Goal: Check status: Check status

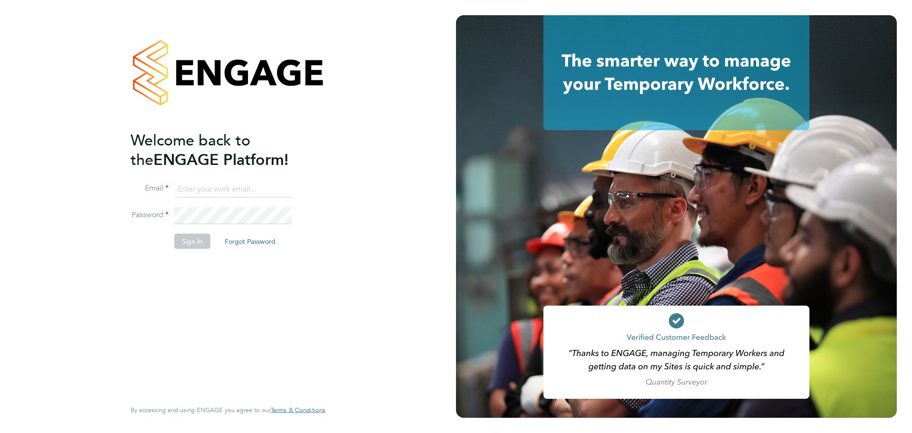
type input "kacy@construction-resources.co.uk"
click at [193, 244] on button "Sign In" at bounding box center [192, 240] width 36 height 15
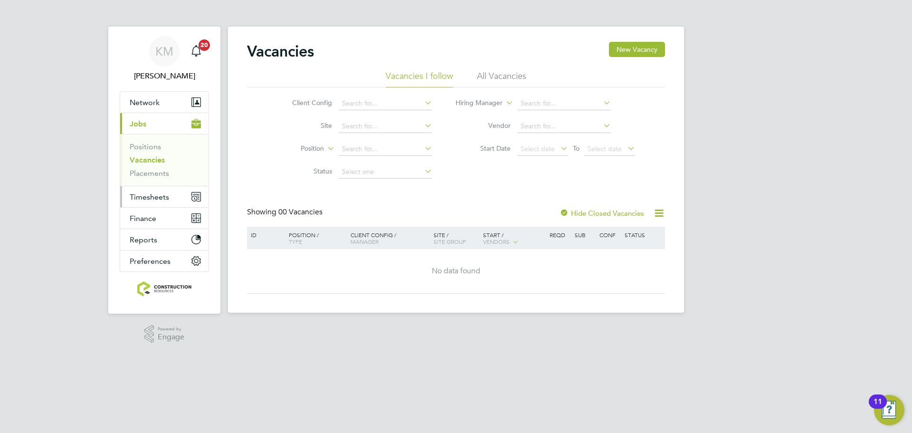
click at [150, 192] on span "Timesheets" at bounding box center [149, 196] width 39 height 9
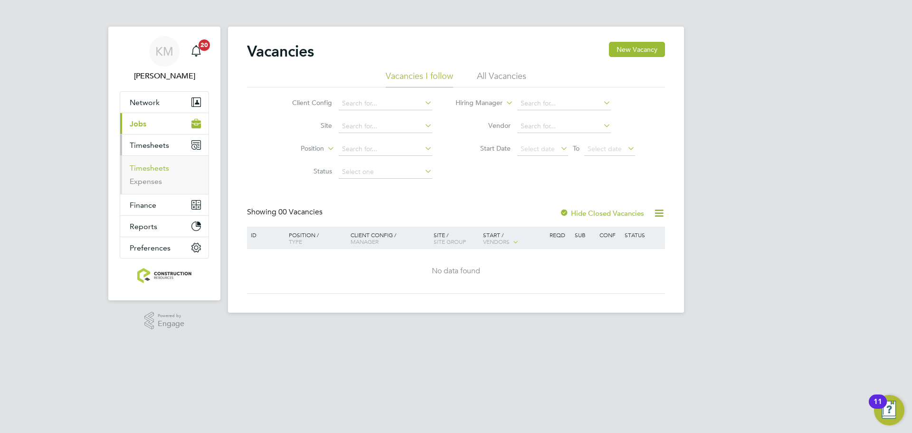
click at [150, 167] on link "Timesheets" at bounding box center [149, 167] width 39 height 9
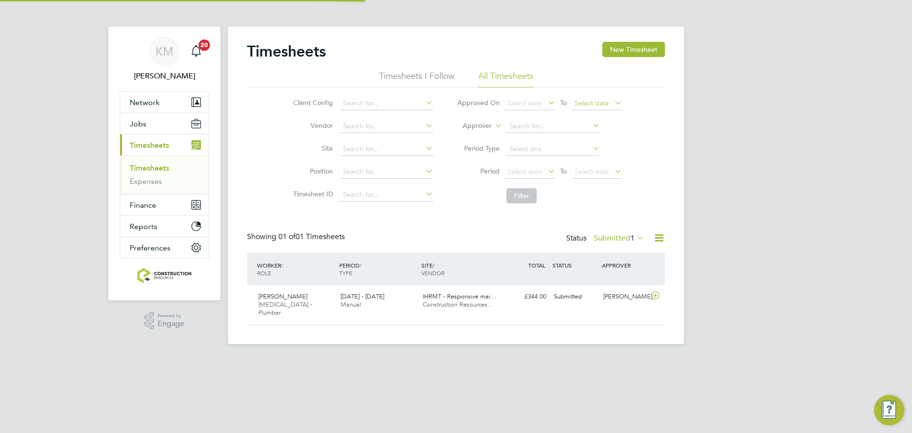
scroll to position [24, 83]
click at [523, 175] on span "Select date" at bounding box center [525, 171] width 34 height 9
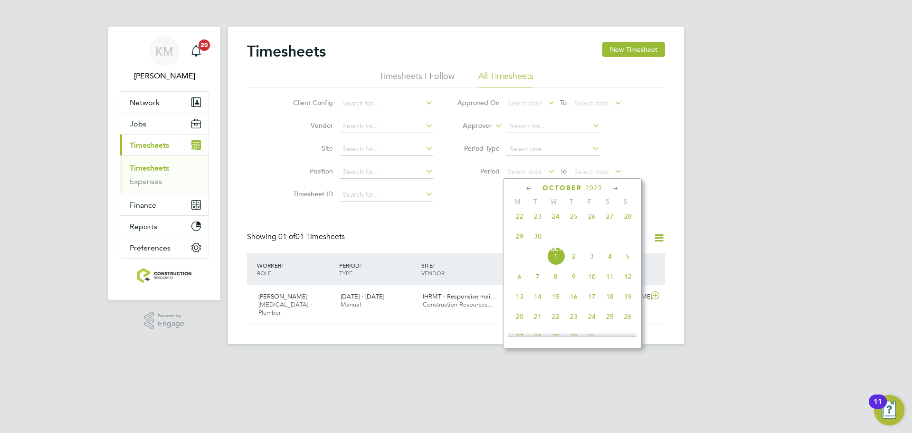
click at [516, 223] on span "22" at bounding box center [520, 216] width 18 height 18
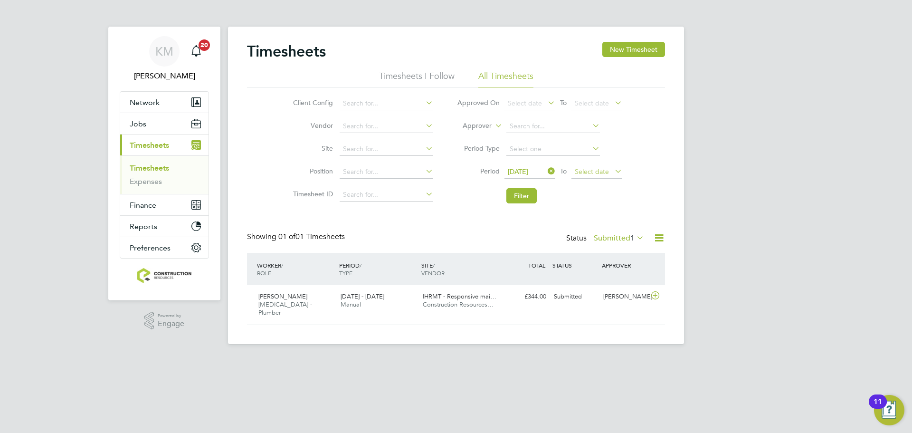
click at [598, 170] on span "Select date" at bounding box center [592, 171] width 34 height 9
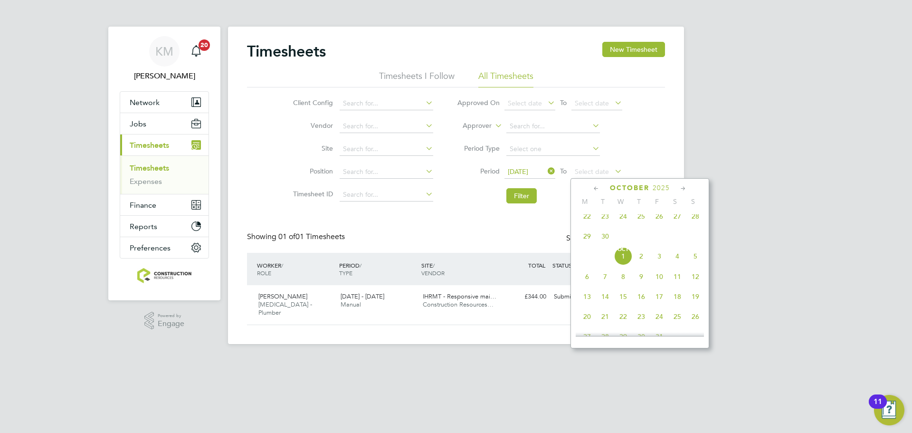
click at [694, 219] on span "28" at bounding box center [695, 216] width 18 height 18
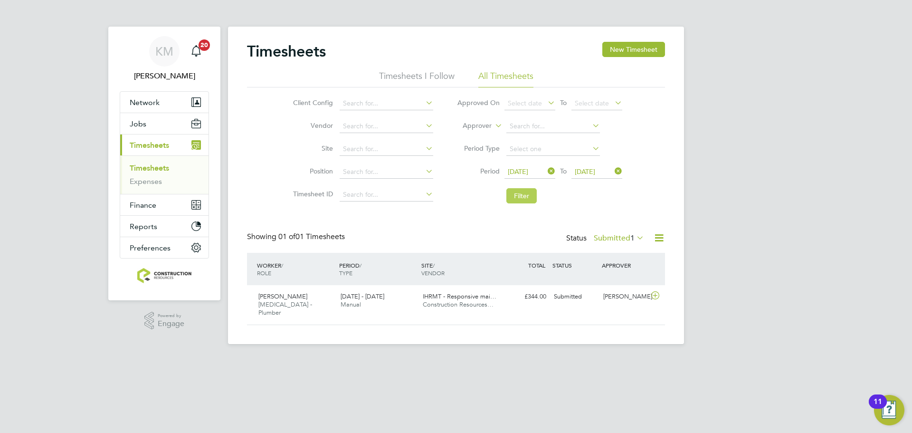
click at [509, 200] on button "Filter" at bounding box center [521, 195] width 30 height 15
click at [615, 238] on label "Submitted 1" at bounding box center [619, 238] width 50 height 10
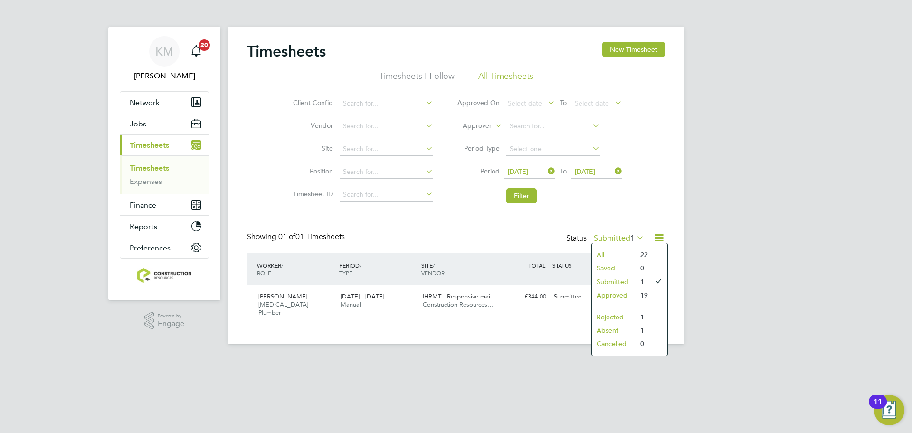
click at [618, 294] on li "Approved" at bounding box center [614, 294] width 44 height 13
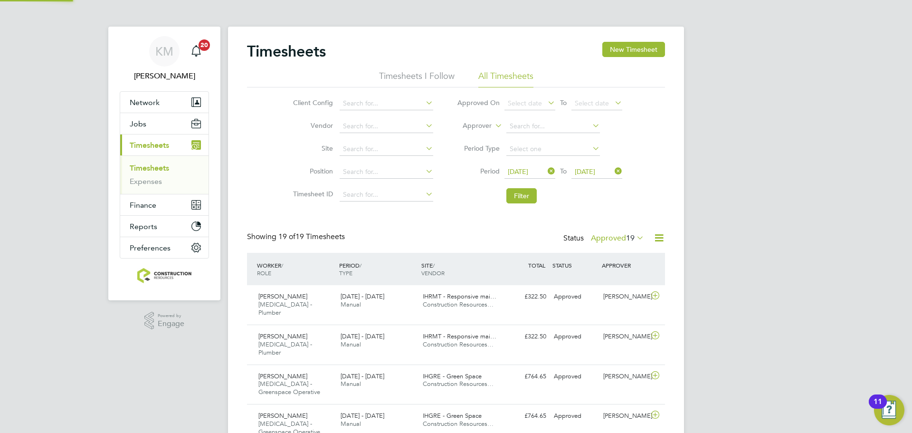
scroll to position [0, 0]
click at [531, 200] on button "Filter" at bounding box center [521, 195] width 30 height 15
click at [607, 239] on label "Approved 19" at bounding box center [617, 238] width 53 height 10
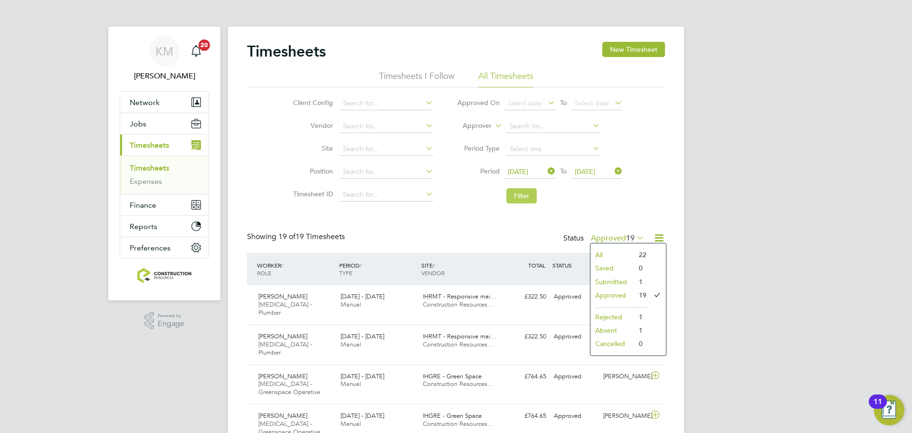
click at [512, 196] on button "Filter" at bounding box center [521, 195] width 30 height 15
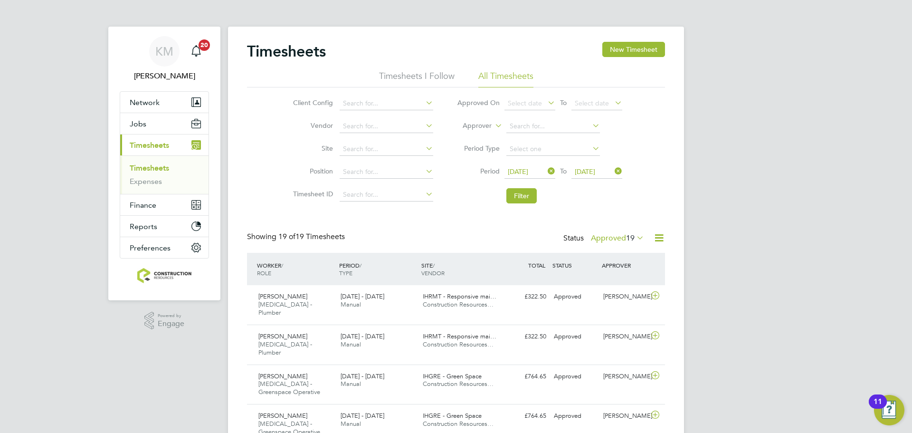
click at [609, 238] on label "Approved 19" at bounding box center [617, 238] width 53 height 10
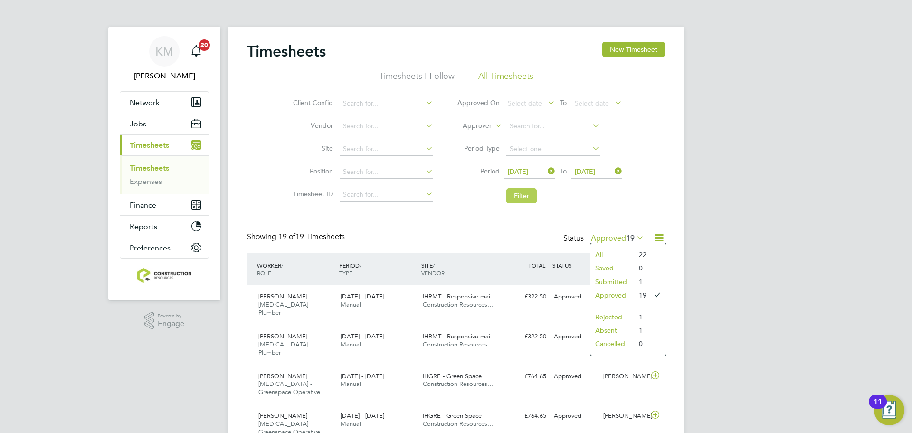
click at [523, 201] on button "Filter" at bounding box center [521, 195] width 30 height 15
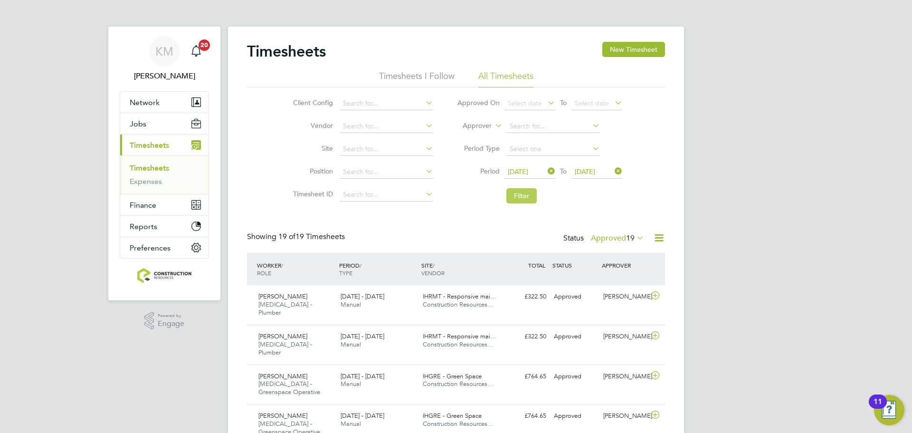
click at [524, 191] on button "Filter" at bounding box center [521, 195] width 30 height 15
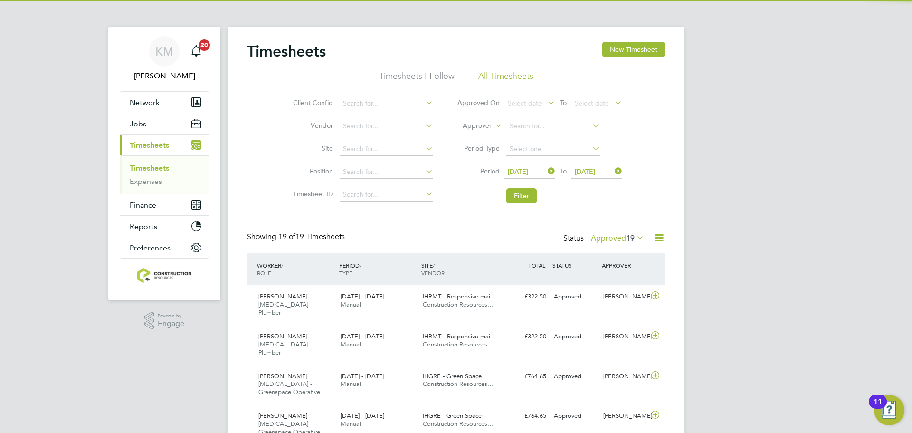
click at [615, 236] on label "Approved 19" at bounding box center [617, 238] width 53 height 10
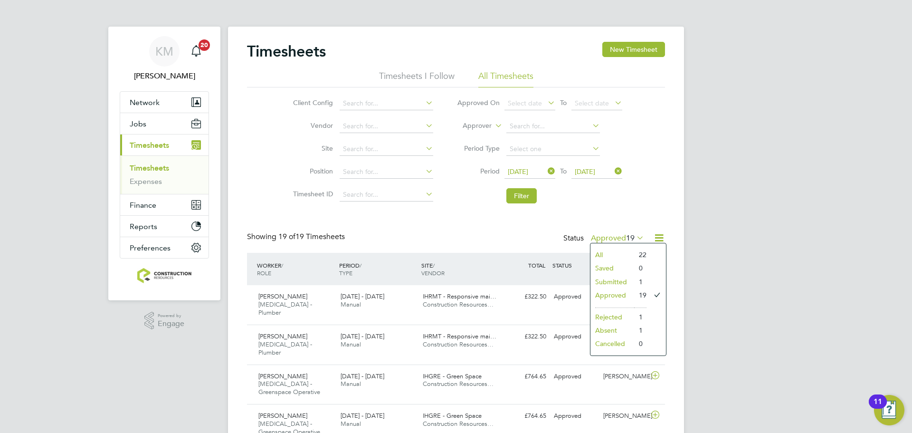
click at [612, 279] on li "Submitted" at bounding box center [613, 281] width 44 height 13
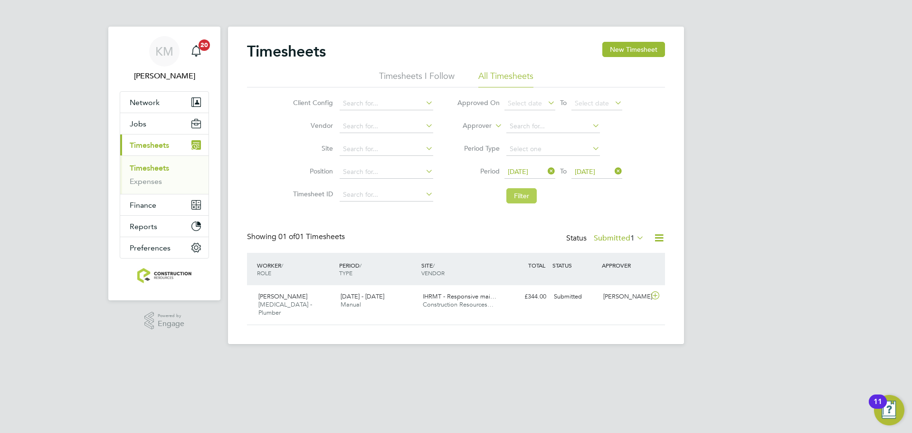
click at [531, 194] on button "Filter" at bounding box center [521, 195] width 30 height 15
click at [512, 195] on button "Filter" at bounding box center [521, 195] width 30 height 15
click at [601, 236] on label "Submitted 1" at bounding box center [619, 238] width 50 height 10
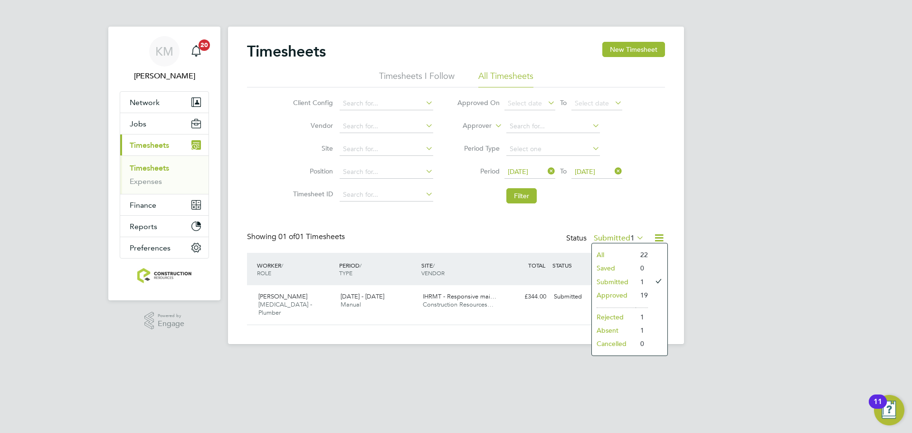
click at [609, 297] on li "Approved" at bounding box center [614, 294] width 44 height 13
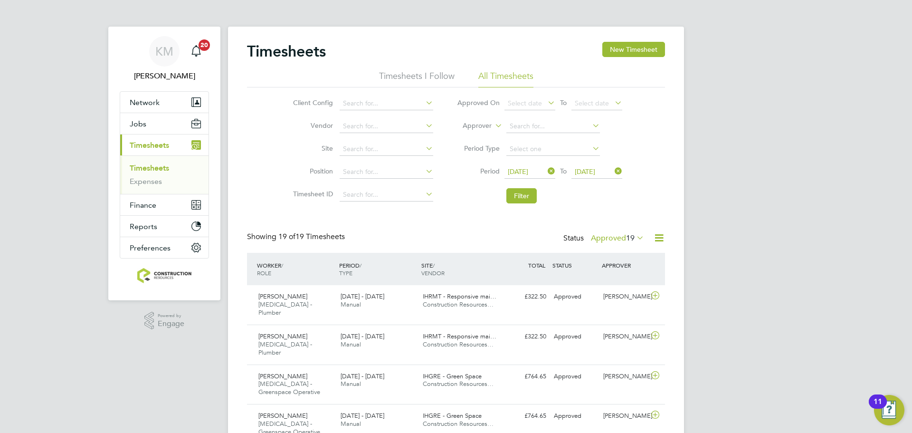
scroll to position [32, 83]
click at [518, 201] on button "Filter" at bounding box center [521, 195] width 30 height 15
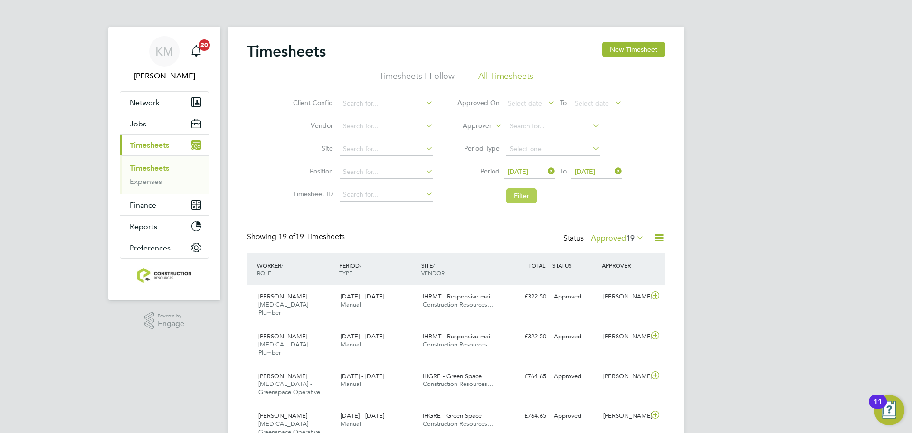
click at [518, 201] on button "Filter" at bounding box center [521, 195] width 30 height 15
click at [552, 124] on input at bounding box center [553, 126] width 94 height 13
click at [536, 175] on span "Select date" at bounding box center [525, 171] width 34 height 9
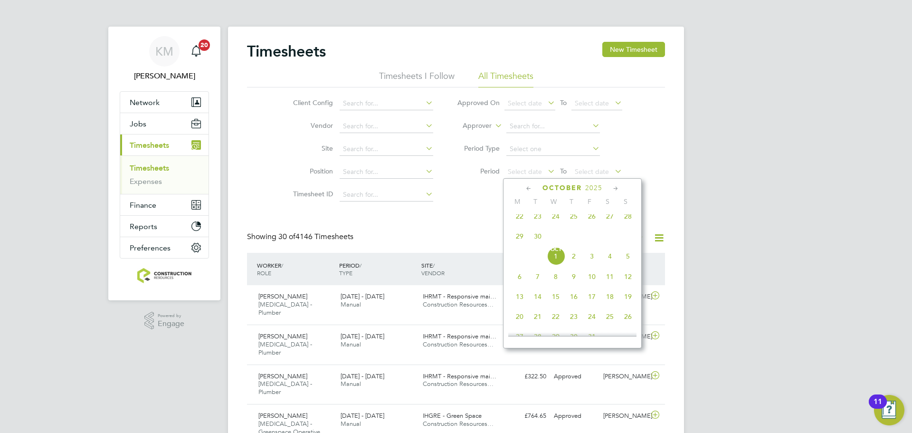
click at [521, 221] on span "22" at bounding box center [520, 216] width 18 height 18
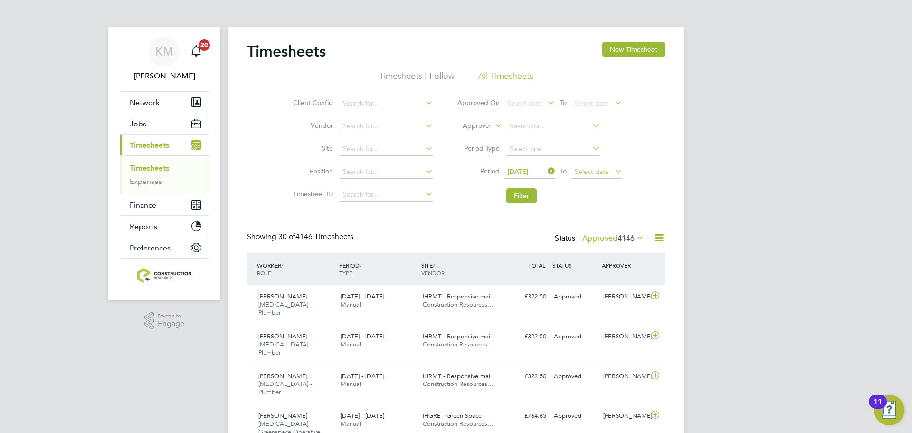
click at [596, 175] on span "Select date" at bounding box center [592, 171] width 34 height 9
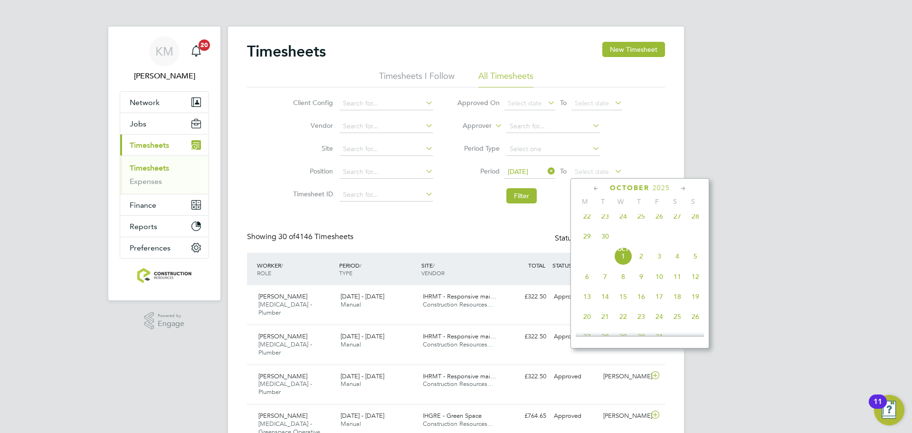
click at [689, 220] on span "28" at bounding box center [695, 216] width 18 height 18
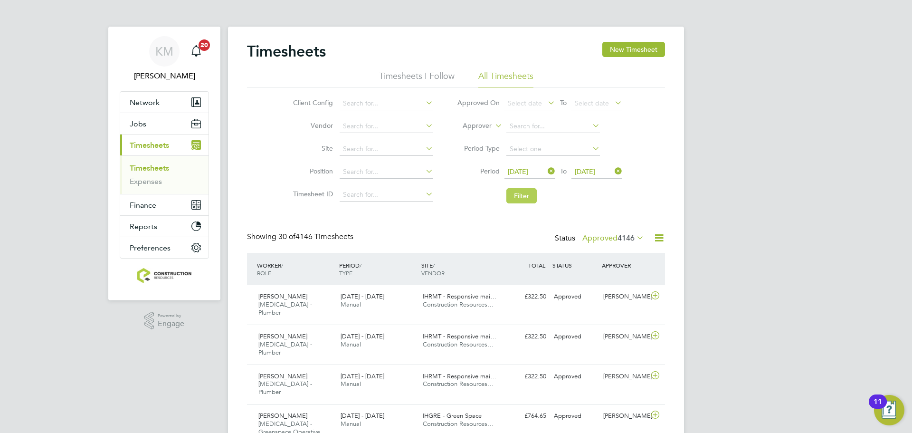
click at [516, 199] on button "Filter" at bounding box center [521, 195] width 30 height 15
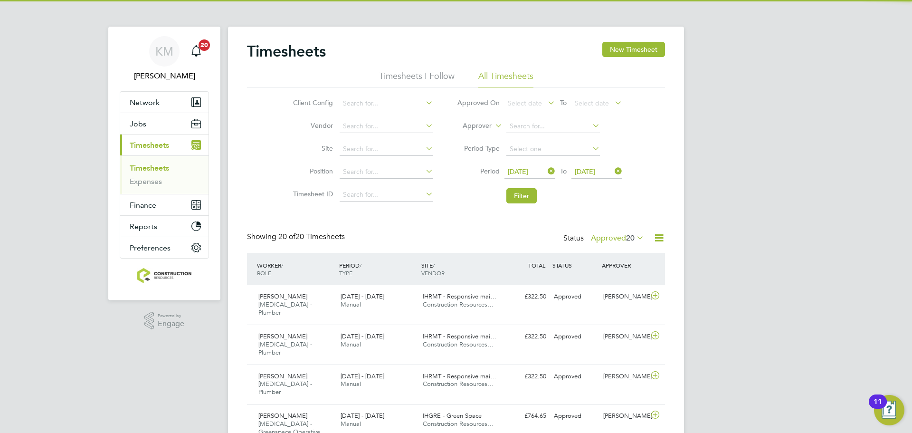
click at [607, 239] on label "Approved 20" at bounding box center [617, 238] width 53 height 10
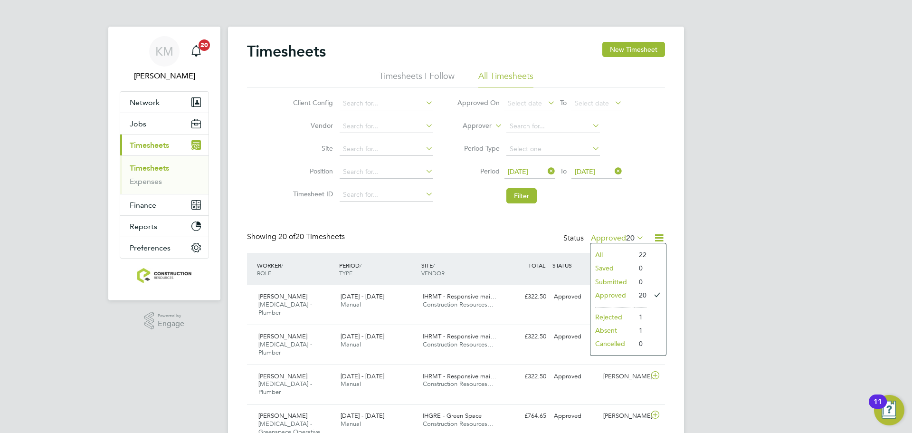
click at [612, 184] on li "Filter" at bounding box center [539, 195] width 189 height 25
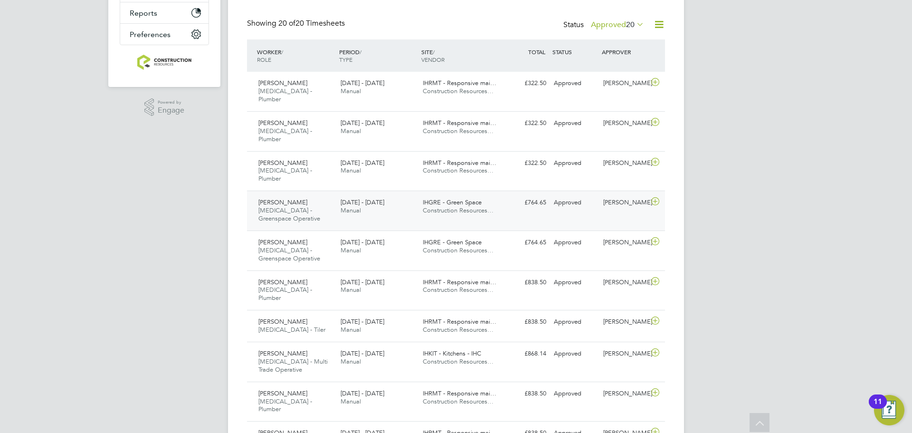
click at [305, 195] on div "[PERSON_NAME] [MEDICAL_DATA] - Greenspace Operative [DATE] - [DATE]" at bounding box center [296, 211] width 82 height 32
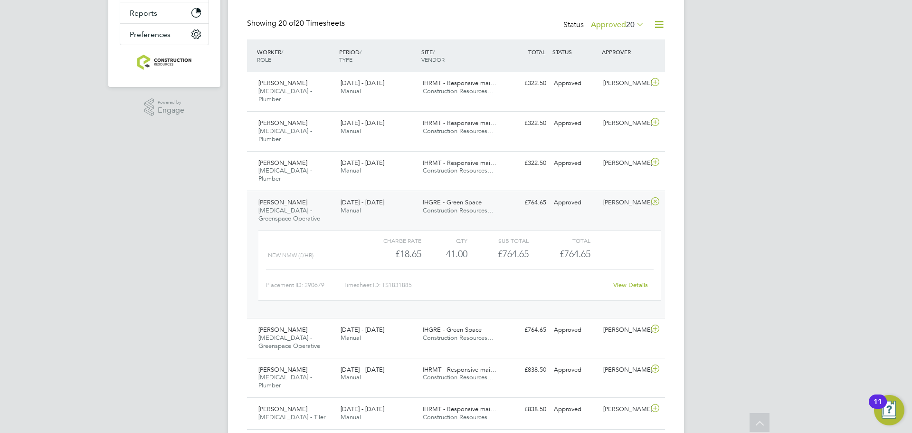
click at [312, 195] on div "[PERSON_NAME] [MEDICAL_DATA] - Greenspace Operative [DATE] - [DATE]" at bounding box center [296, 211] width 82 height 32
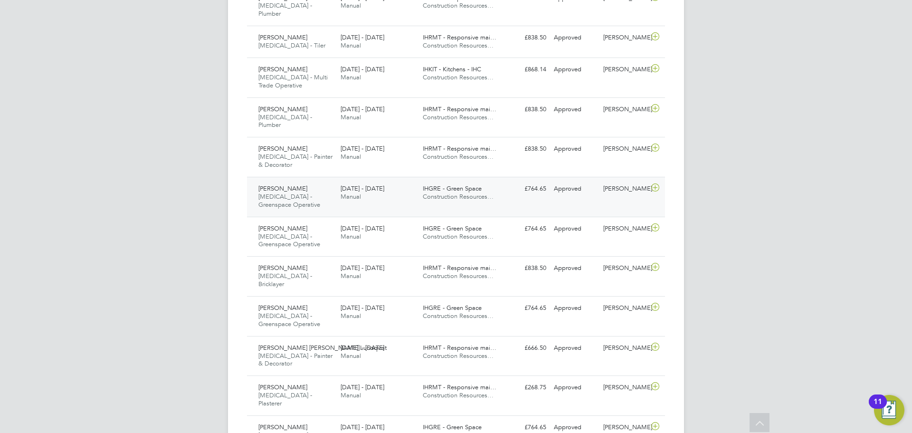
scroll to position [495, 0]
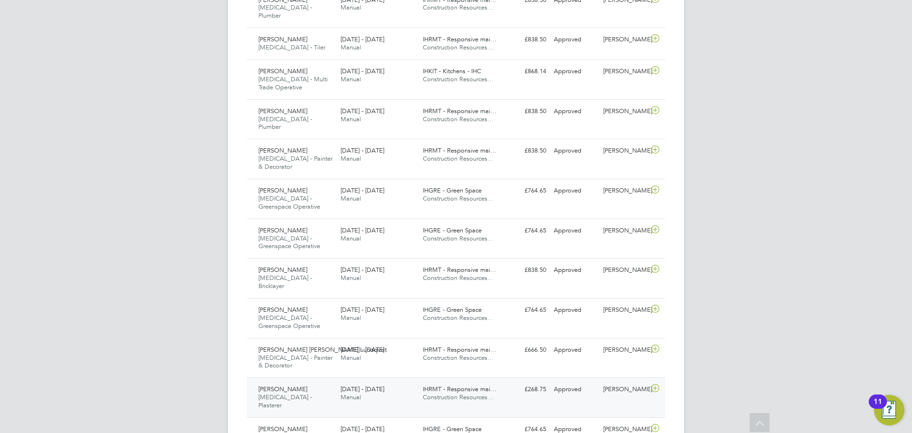
click at [289, 381] on div "[PERSON_NAME] [MEDICAL_DATA] - Plasterer [DATE] - [DATE]" at bounding box center [296, 397] width 82 height 32
click at [308, 381] on div "[PERSON_NAME] [MEDICAL_DATA] - Plasterer [DATE] - [DATE]" at bounding box center [296, 397] width 82 height 32
click at [289, 154] on span "[MEDICAL_DATA] - Painter & Decorator" at bounding box center [295, 162] width 74 height 16
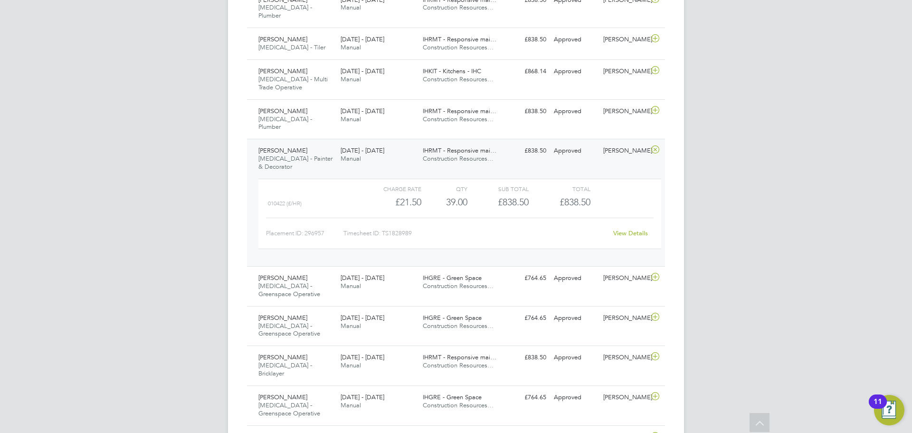
click at [322, 143] on div "[PERSON_NAME] [MEDICAL_DATA] - Painter & Decorator [DATE] - [DATE]" at bounding box center [296, 159] width 82 height 32
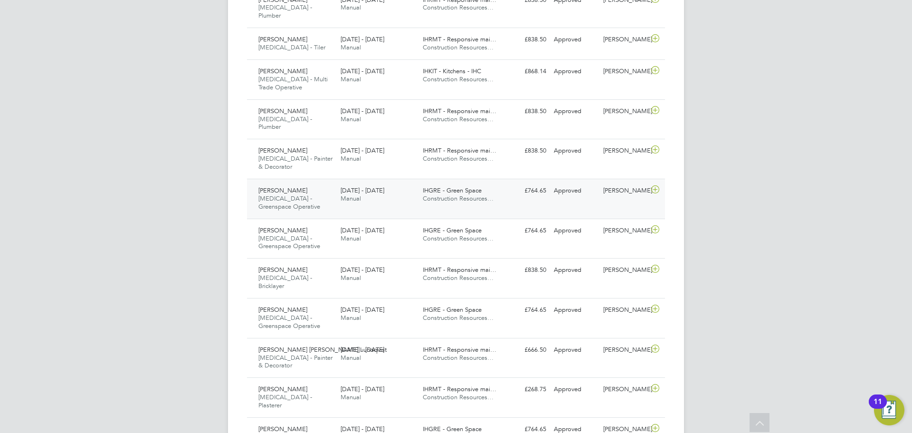
click at [324, 183] on div "[PERSON_NAME] [MEDICAL_DATA] - Greenspace Operative [DATE] - [DATE]" at bounding box center [296, 199] width 82 height 32
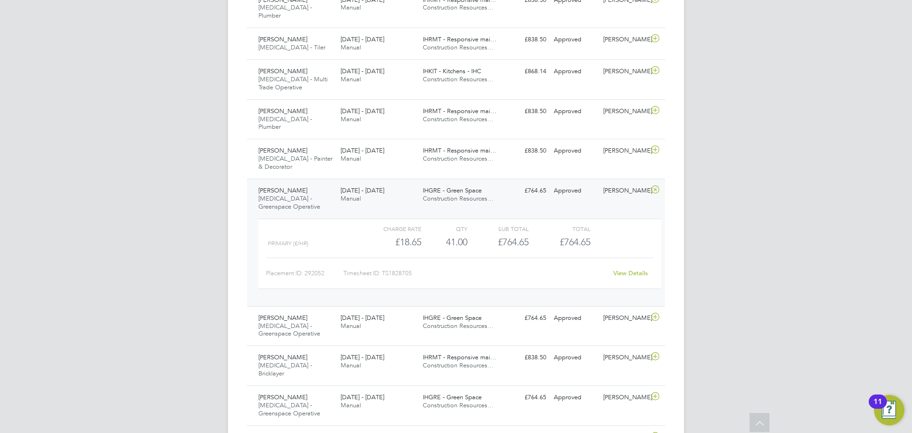
click at [302, 183] on div "[PERSON_NAME] [MEDICAL_DATA] - Greenspace Operative [DATE] - [DATE]" at bounding box center [296, 199] width 82 height 32
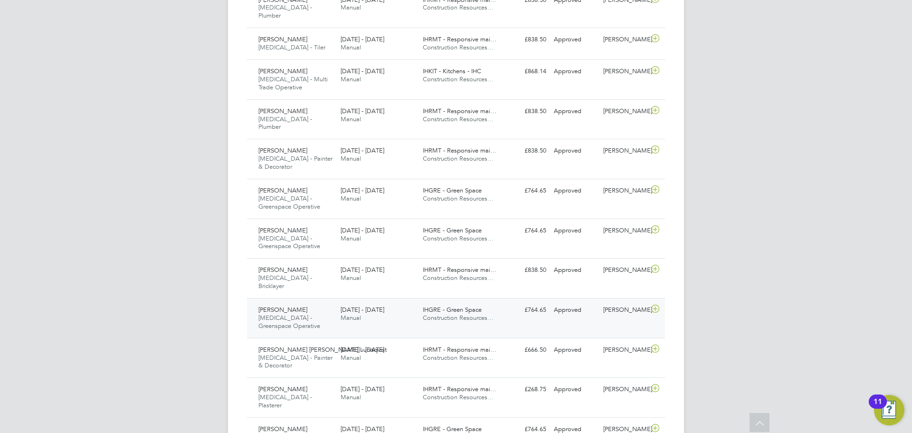
scroll to position [577, 0]
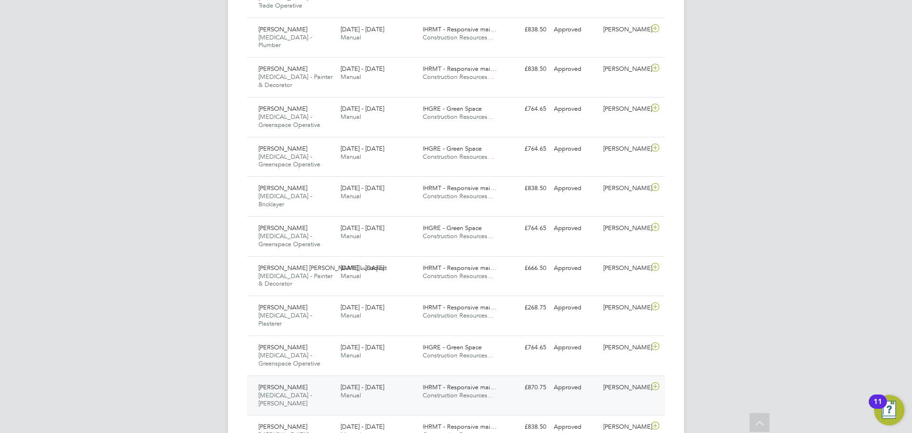
click at [291, 391] on span "[MEDICAL_DATA] - [PERSON_NAME]" at bounding box center [285, 399] width 54 height 16
click at [299, 380] on div "[PERSON_NAME] [MEDICAL_DATA] - [PERSON_NAME] [DATE] - [DATE]" at bounding box center [296, 396] width 82 height 32
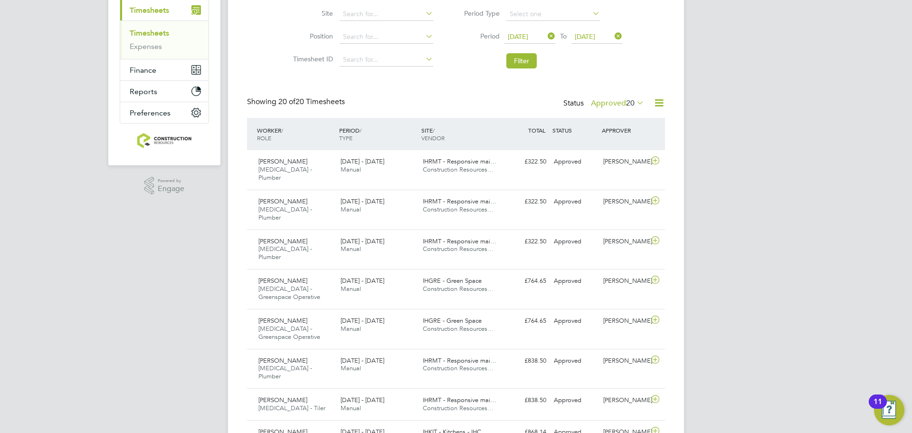
scroll to position [142, 0]
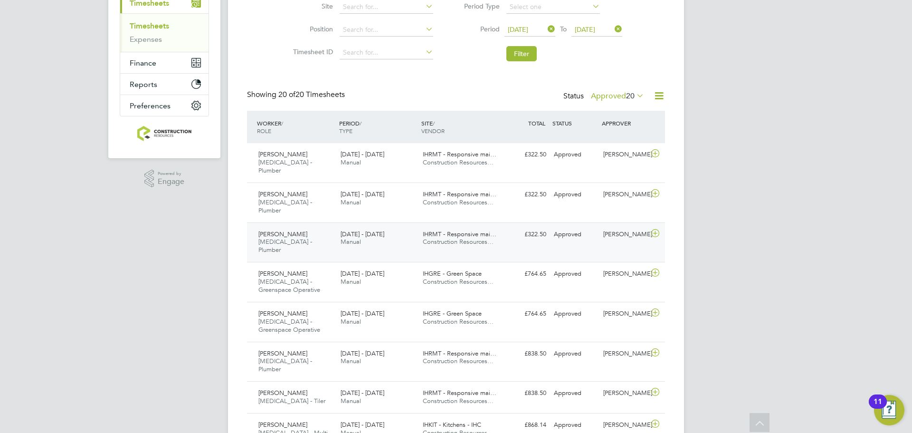
click at [288, 234] on div "[PERSON_NAME] [MEDICAL_DATA] - Plumber [DATE] - [DATE] [DATE] - [DATE] Manual I…" at bounding box center [456, 242] width 418 height 40
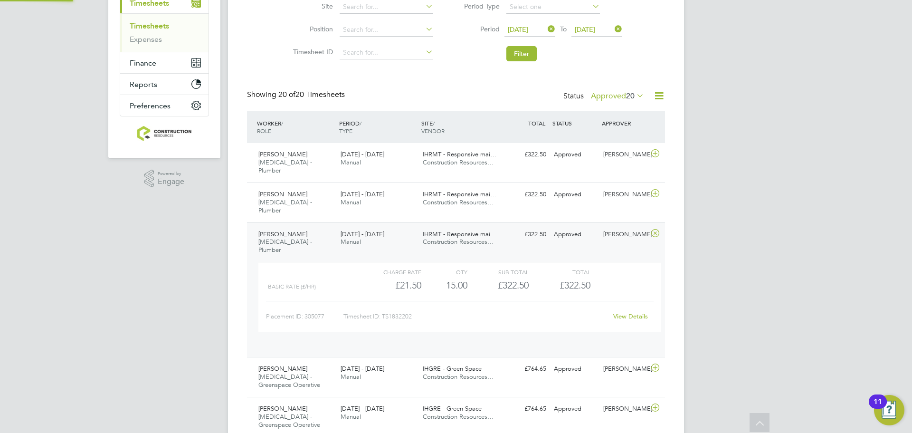
scroll to position [16, 93]
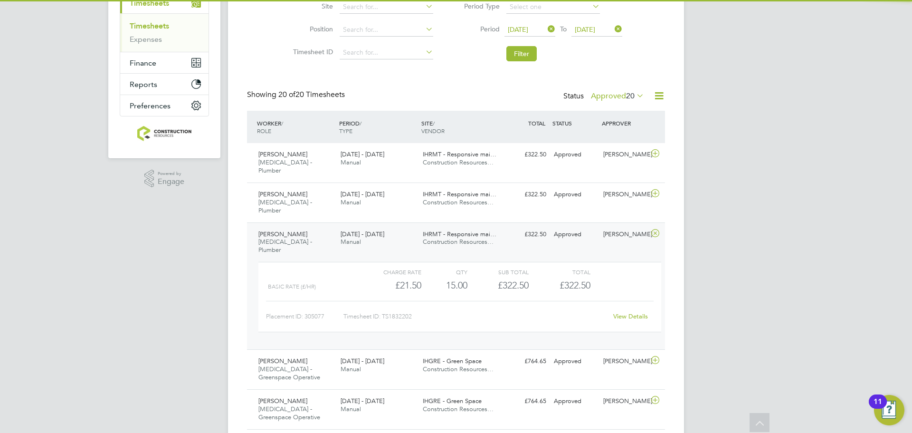
click at [290, 230] on span "[PERSON_NAME]" at bounding box center [282, 234] width 49 height 8
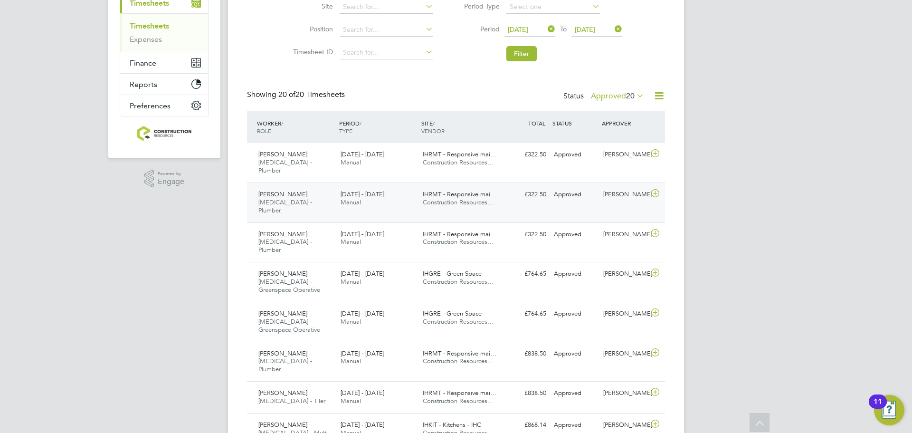
click at [290, 198] on span "[MEDICAL_DATA] - Plumber" at bounding box center [285, 206] width 54 height 16
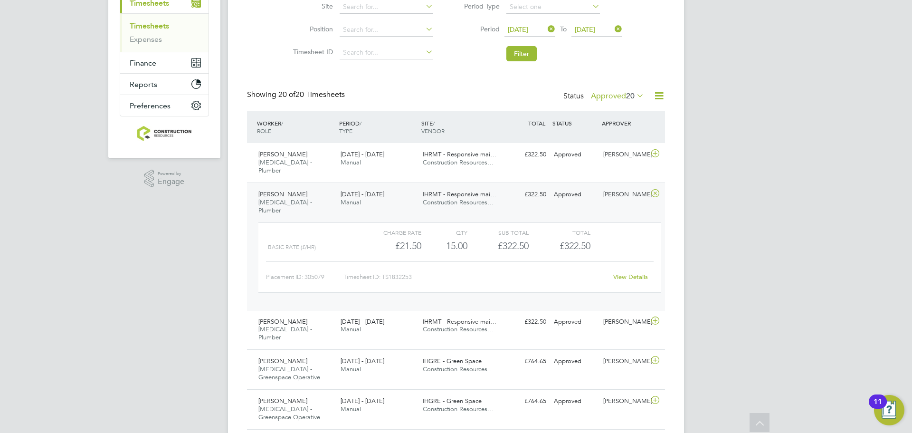
click at [290, 198] on span "[MEDICAL_DATA] - Plumber" at bounding box center [285, 206] width 54 height 16
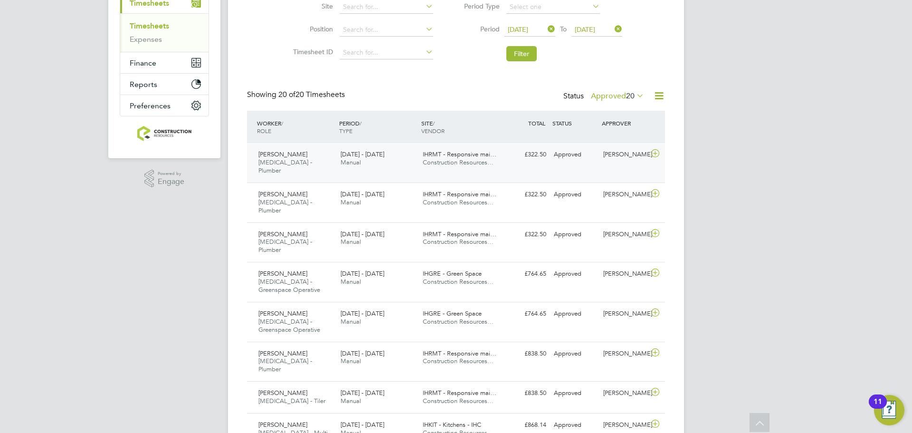
click at [314, 171] on div "[PERSON_NAME] [MEDICAL_DATA] - Plumber [DATE] - [DATE] [DATE] - [DATE] Manual I…" at bounding box center [456, 162] width 418 height 39
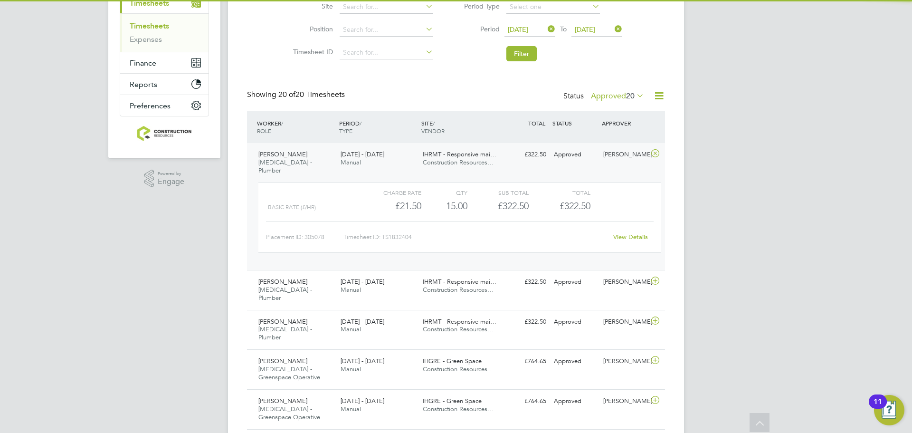
click at [314, 179] on div "Charge rate QTY Sub Total Total Basic Rate (£/HR) £21.50 15 15.00 15 £322.50 £3…" at bounding box center [460, 222] width 410 height 87
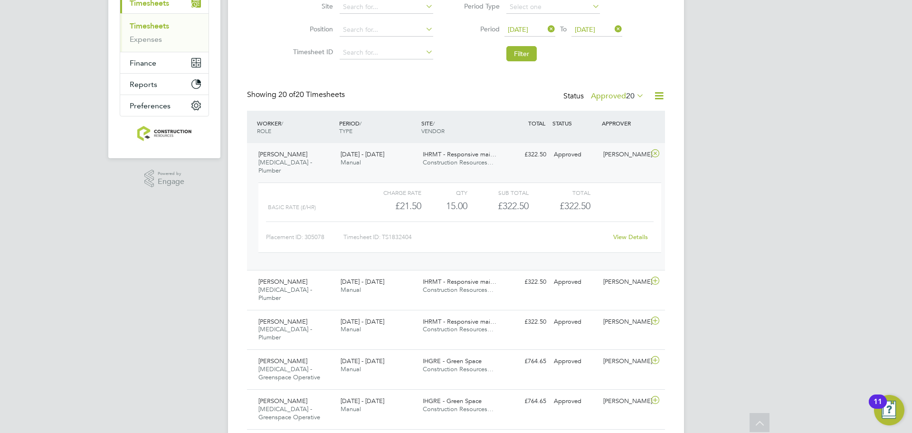
scroll to position [134, 0]
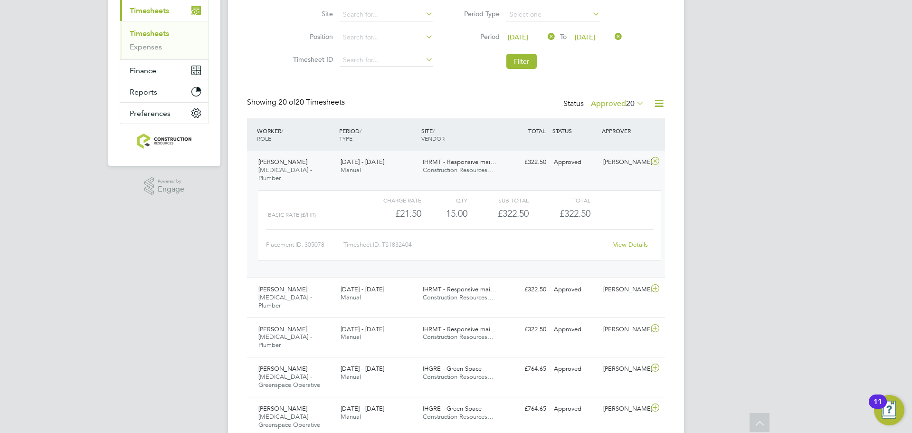
click at [302, 186] on div "Charge rate QTY Sub Total Total Basic Rate (£/HR) £21.50 15 15.00 15 £322.50 £3…" at bounding box center [460, 229] width 410 height 87
click at [307, 186] on div "Charge rate QTY Sub Total Total Basic Rate (£/HR) £21.50 15 15.00 15 £322.50 £3…" at bounding box center [460, 229] width 410 height 87
click at [324, 173] on div "[PERSON_NAME] [MEDICAL_DATA] - Plumber [DATE] - [DATE]" at bounding box center [296, 170] width 82 height 32
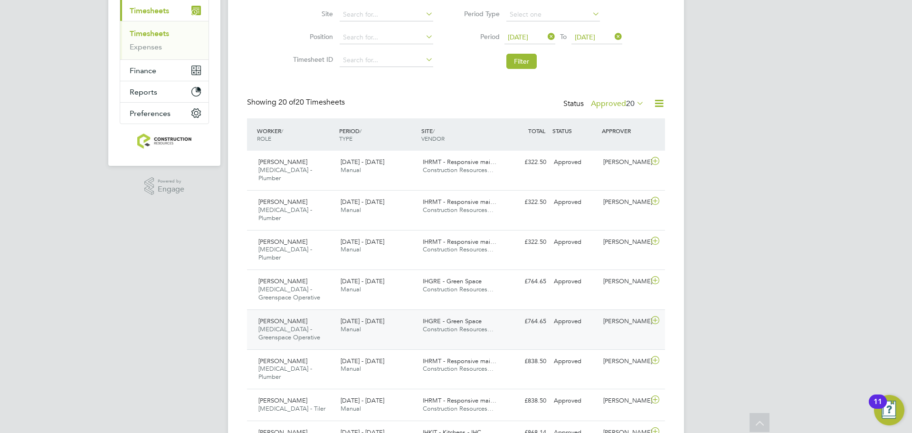
click at [289, 309] on div "[PERSON_NAME] [MEDICAL_DATA] - Greenspace Operative [DATE] - [DATE] [DATE] - [D…" at bounding box center [456, 329] width 418 height 40
click at [293, 275] on div "[PERSON_NAME] [MEDICAL_DATA] - Greenspace Operative [DATE] - [DATE]" at bounding box center [296, 290] width 82 height 32
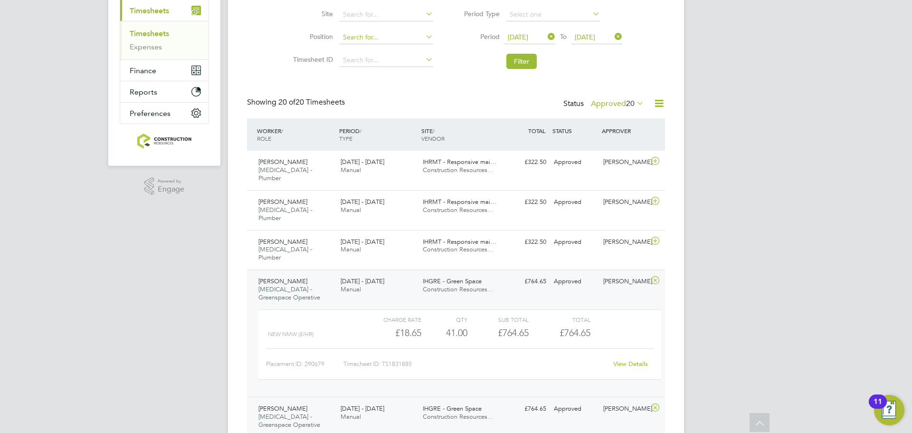
scroll to position [16, 39]
click at [315, 274] on div "[PERSON_NAME] [MEDICAL_DATA] - Greenspace Operative [DATE] - [DATE]" at bounding box center [296, 290] width 82 height 32
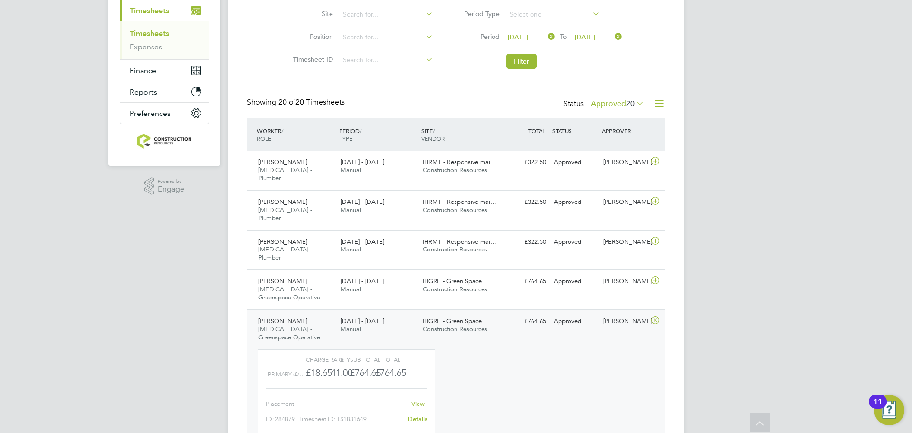
click at [308, 325] on span "[MEDICAL_DATA] - Greenspace Operative" at bounding box center [289, 333] width 62 height 16
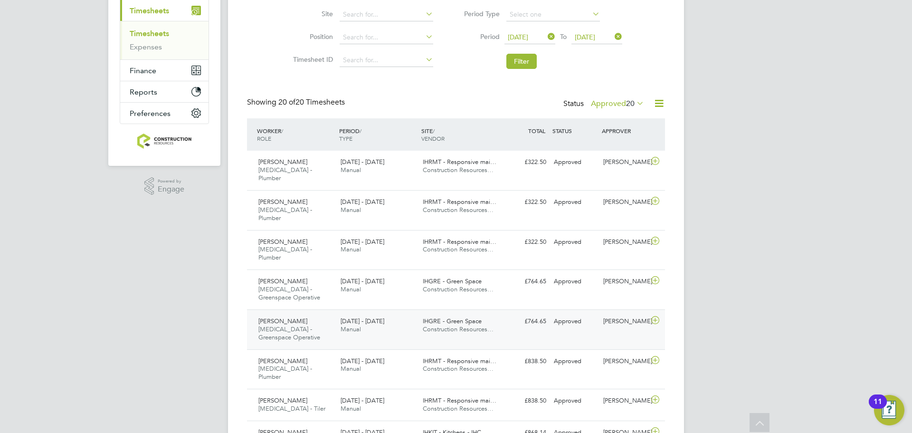
click at [308, 325] on span "[MEDICAL_DATA] - Greenspace Operative" at bounding box center [289, 333] width 62 height 16
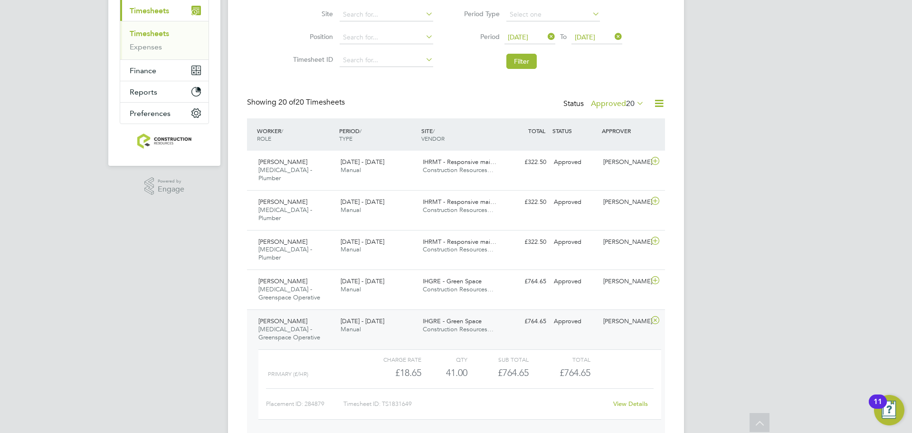
scroll to position [16, 93]
click at [299, 314] on div "[PERSON_NAME] [MEDICAL_DATA] - Greenspace Operative [DATE] - [DATE]" at bounding box center [296, 330] width 82 height 32
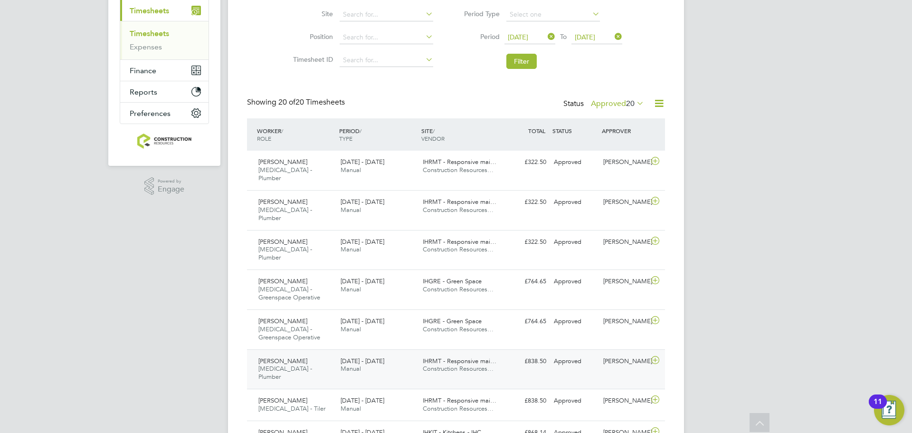
click at [294, 357] on span "[PERSON_NAME]" at bounding box center [282, 361] width 49 height 8
click at [289, 357] on span "[PERSON_NAME]" at bounding box center [282, 361] width 49 height 8
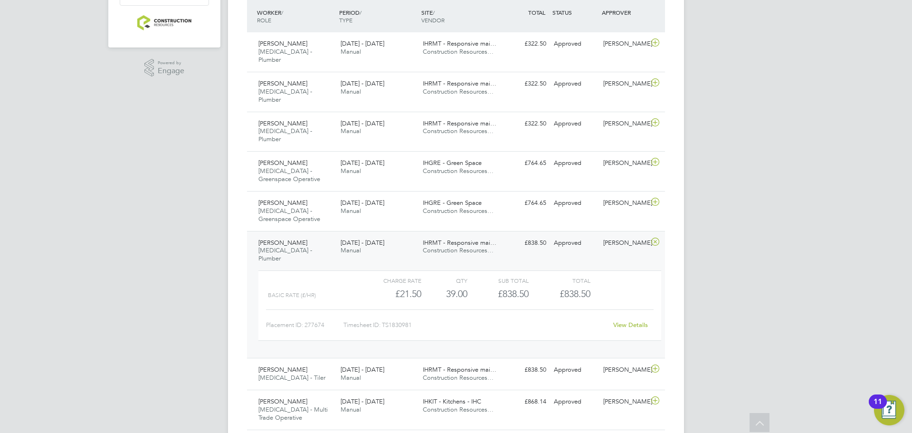
click at [324, 235] on div "[PERSON_NAME] [MEDICAL_DATA] - Plumber [DATE] - [DATE]" at bounding box center [296, 251] width 82 height 32
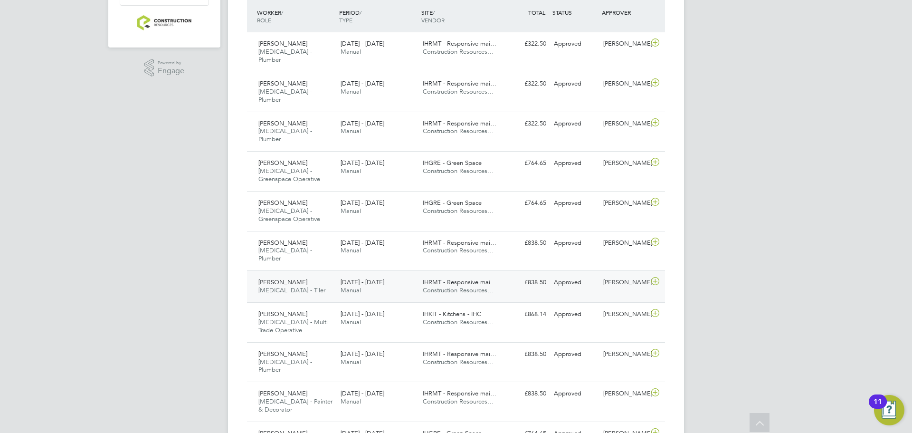
click at [305, 275] on div "[PERSON_NAME] [MEDICAL_DATA] - Tiler [DATE] - [DATE]" at bounding box center [296, 287] width 82 height 24
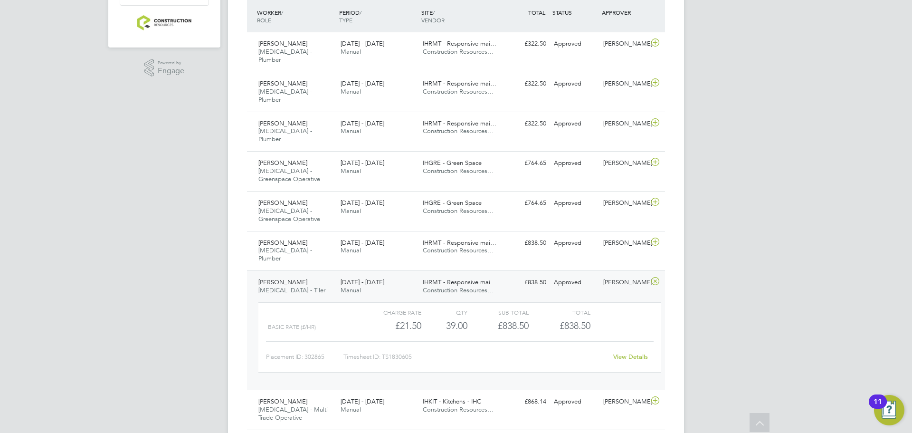
click at [289, 275] on div "[PERSON_NAME] [MEDICAL_DATA] - Tiler [DATE] - [DATE]" at bounding box center [296, 287] width 82 height 24
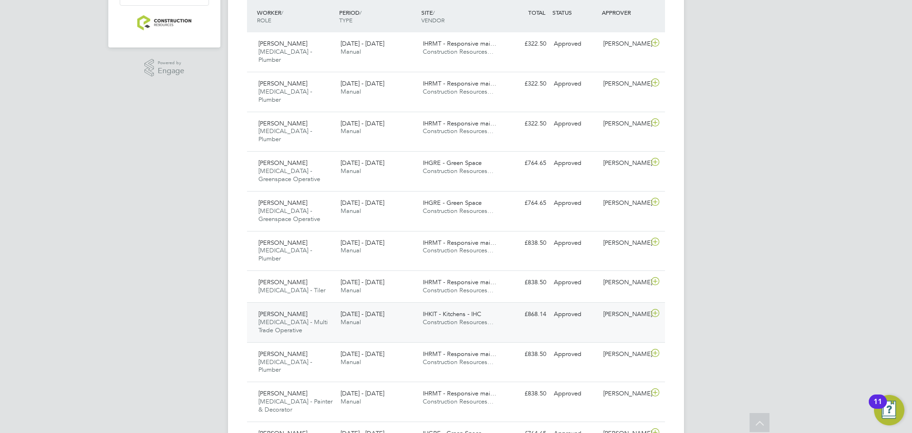
click at [302, 306] on div "[PERSON_NAME] [MEDICAL_DATA] - Multi Trade Operative [DATE] - [DATE]" at bounding box center [296, 322] width 82 height 32
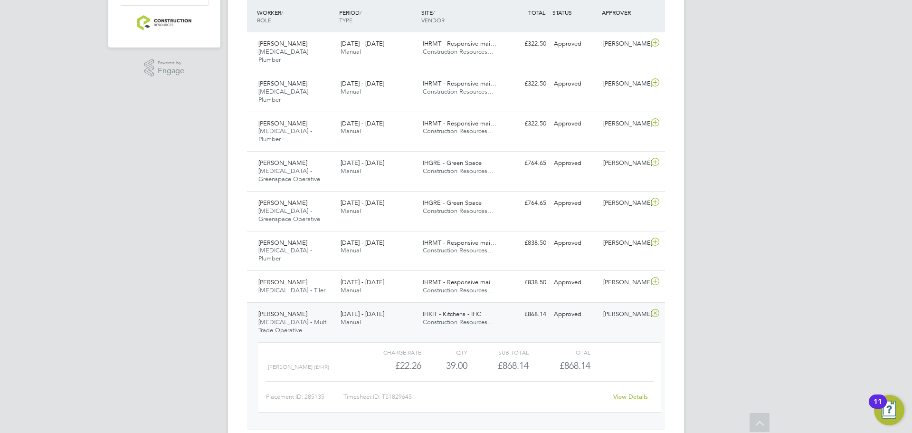
click at [337, 306] on div "[DATE] - [DATE] Manual" at bounding box center [378, 318] width 82 height 24
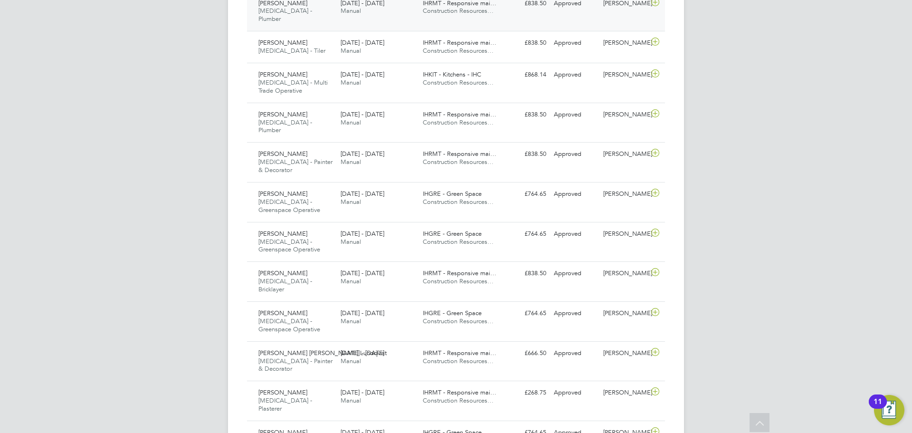
scroll to position [496, 0]
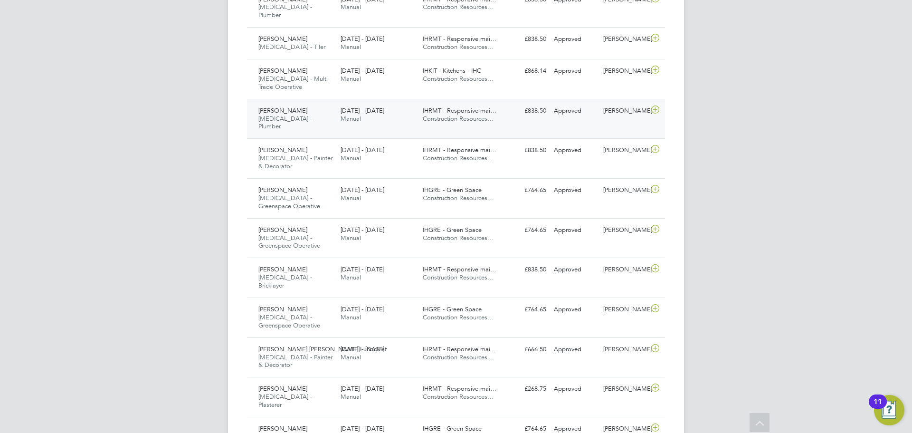
click at [315, 99] on div "[PERSON_NAME] [MEDICAL_DATA] - Plumber [DATE] - [DATE] [DATE] - [DATE] Manual I…" at bounding box center [456, 119] width 418 height 40
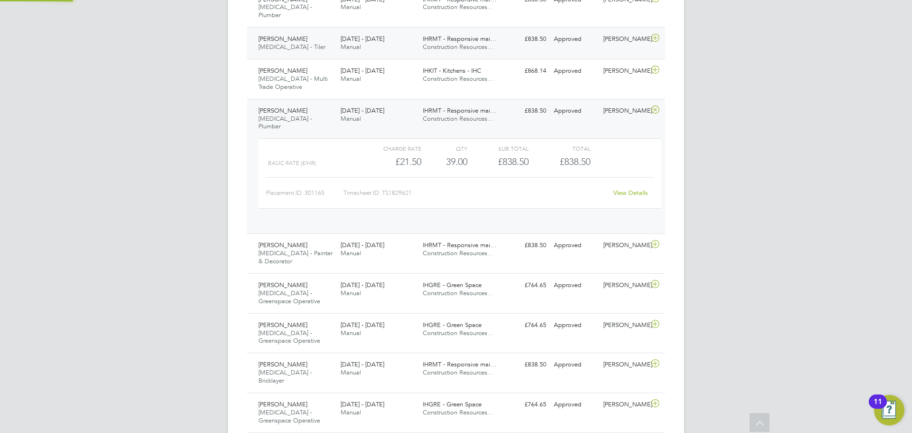
scroll to position [16, 93]
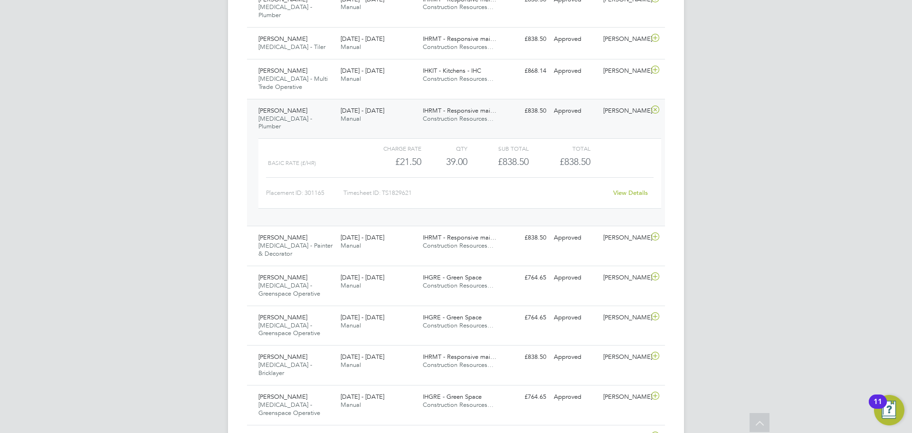
click at [291, 103] on div "[PERSON_NAME] [MEDICAL_DATA] - Plumber [DATE] - [DATE]" at bounding box center [296, 119] width 82 height 32
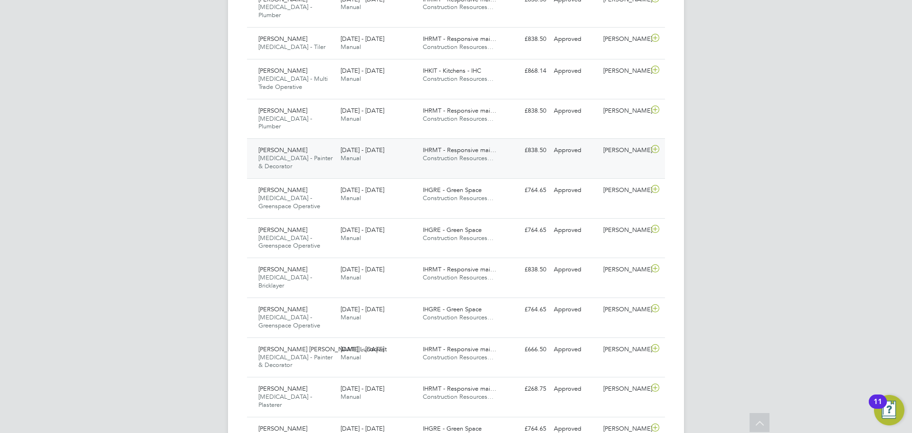
click at [303, 154] on span "[MEDICAL_DATA] - Painter & Decorator" at bounding box center [295, 162] width 74 height 16
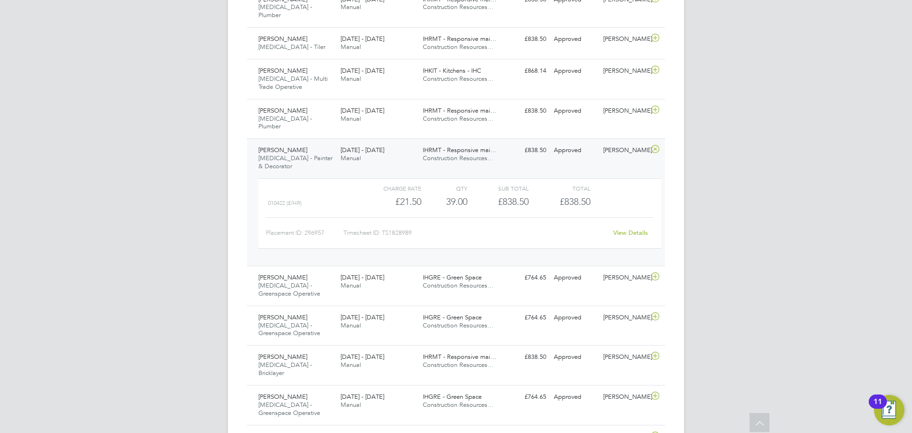
click at [336, 143] on div "[PERSON_NAME] [MEDICAL_DATA] - Painter & Decorator [DATE] - [DATE]" at bounding box center [296, 159] width 82 height 32
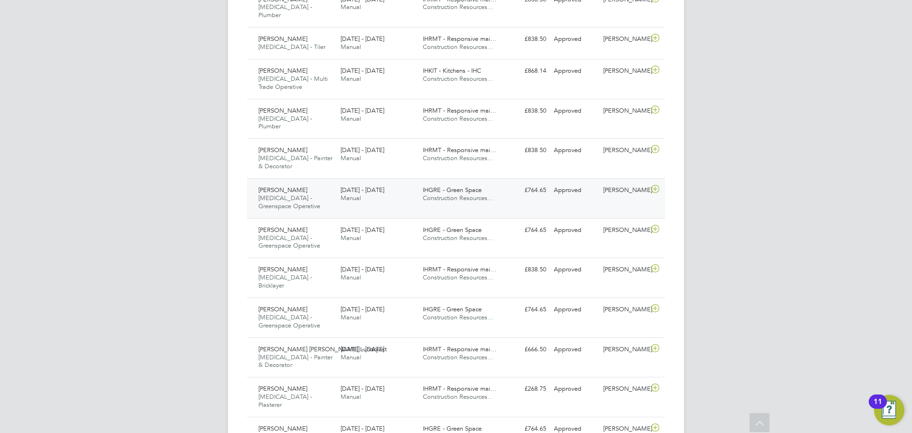
click at [318, 182] on div "[PERSON_NAME] [MEDICAL_DATA] - Greenspace Operative [DATE] - [DATE]" at bounding box center [296, 198] width 82 height 32
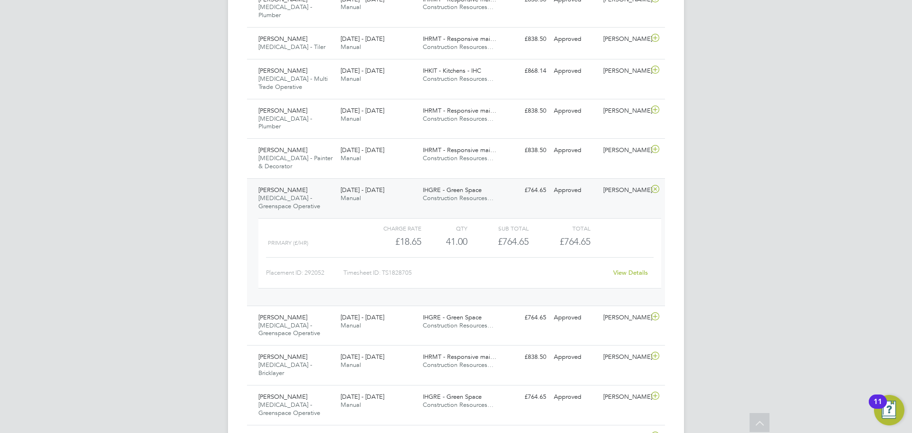
click at [321, 182] on div "[PERSON_NAME] [MEDICAL_DATA] - Greenspace Operative [DATE] - [DATE]" at bounding box center [296, 198] width 82 height 32
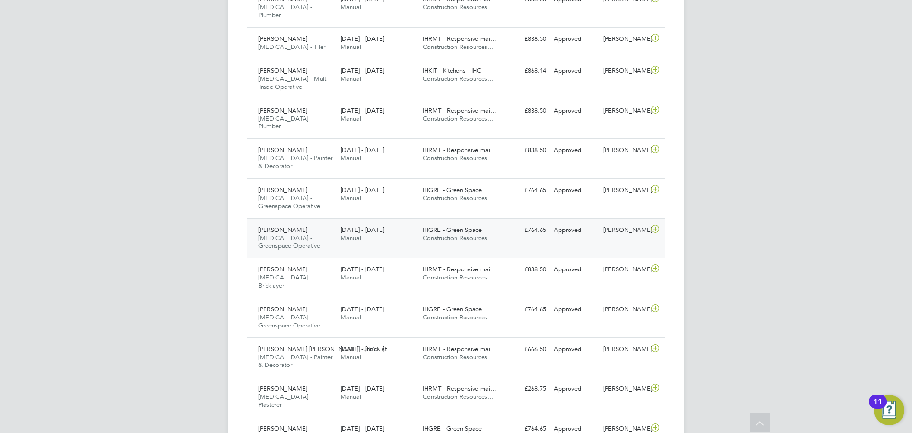
click at [314, 222] on div "[PERSON_NAME] [MEDICAL_DATA] - Greenspace Operative [DATE] - [DATE]" at bounding box center [296, 238] width 82 height 32
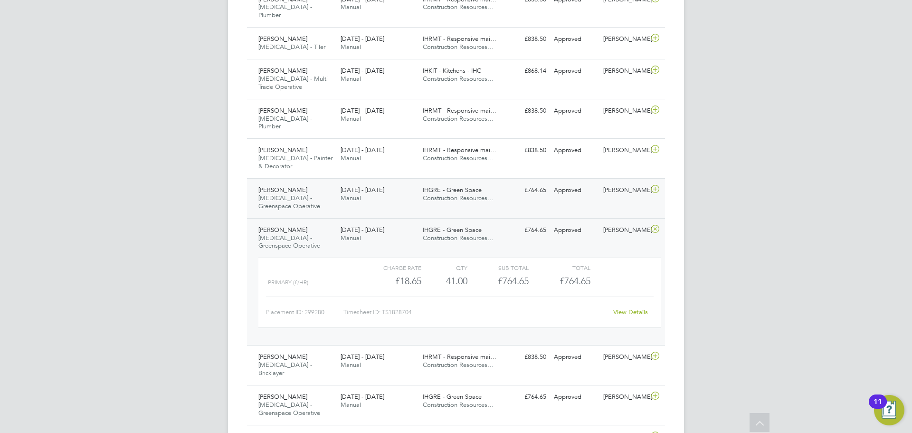
click at [307, 182] on div "[PERSON_NAME] [MEDICAL_DATA] - Greenspace Operative [DATE] - [DATE]" at bounding box center [296, 198] width 82 height 32
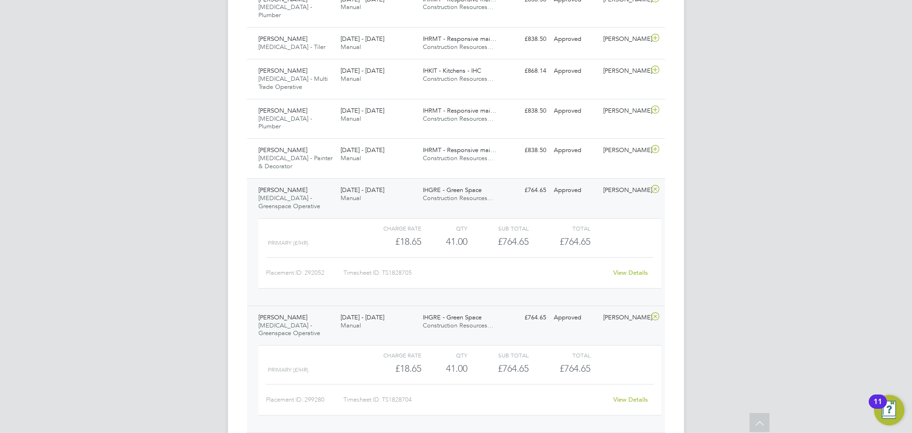
click at [303, 194] on span "[MEDICAL_DATA] - Greenspace Operative" at bounding box center [289, 202] width 62 height 16
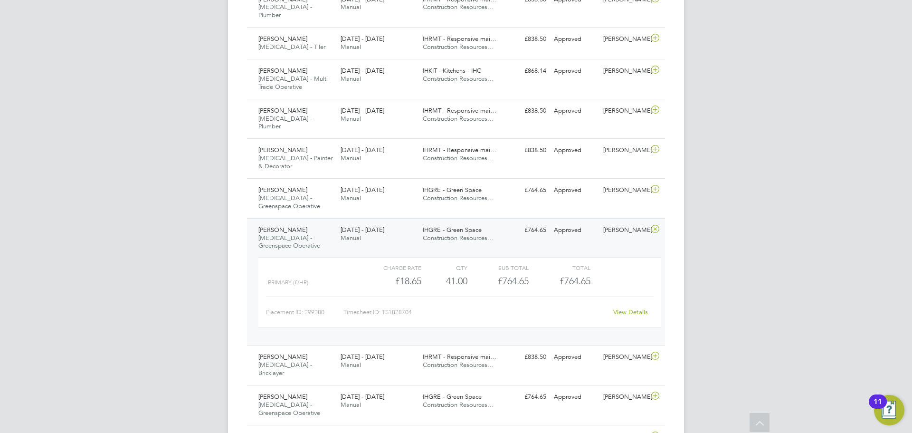
click at [318, 222] on div "[PERSON_NAME] [MEDICAL_DATA] - Greenspace Operative [DATE] - [DATE]" at bounding box center [296, 238] width 82 height 32
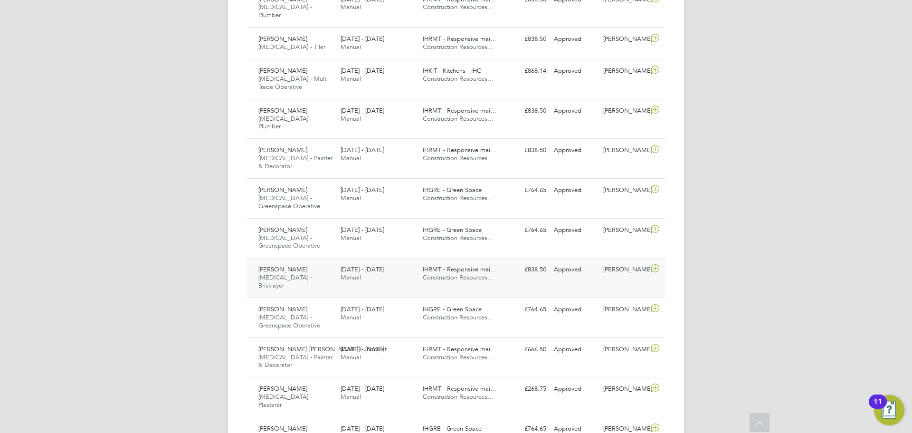
click at [316, 262] on div "[PERSON_NAME] [MEDICAL_DATA] - Bricklayer [DATE] - [DATE]" at bounding box center [296, 278] width 82 height 32
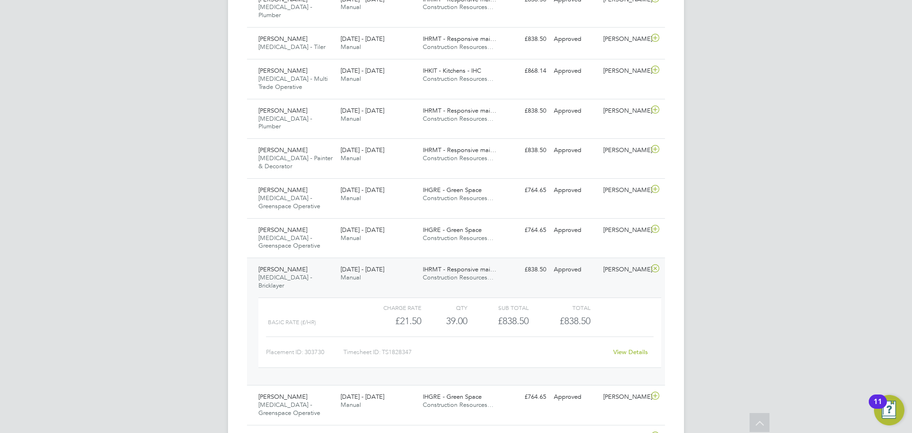
click at [317, 262] on div "[PERSON_NAME] [MEDICAL_DATA] - Bricklayer [DATE] - [DATE]" at bounding box center [296, 278] width 82 height 32
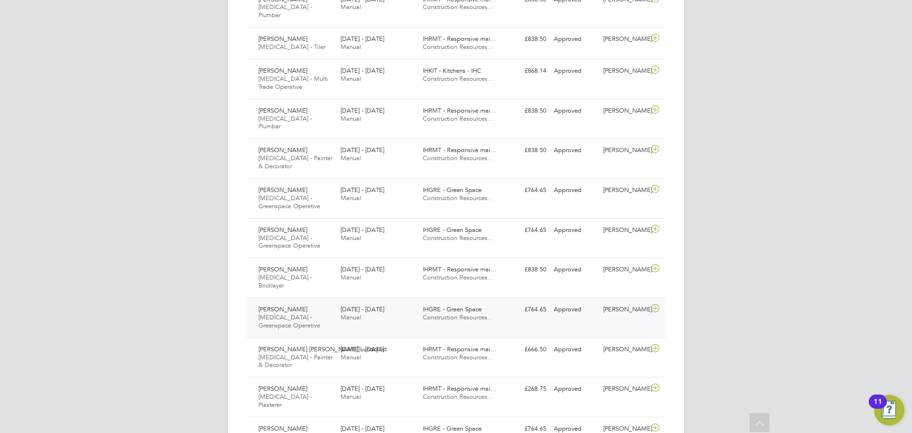
click at [314, 302] on div "[PERSON_NAME] [MEDICAL_DATA] - Greenspace Operative [DATE] - [DATE]" at bounding box center [296, 318] width 82 height 32
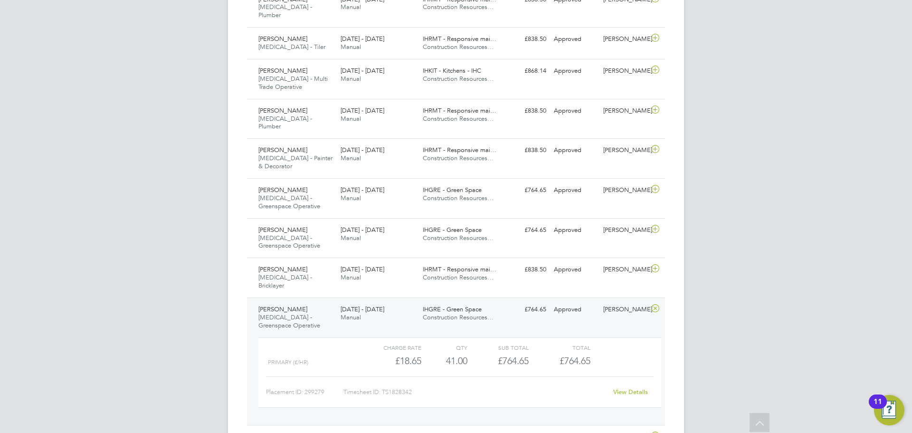
click at [319, 302] on div "[PERSON_NAME] [MEDICAL_DATA] - Greenspace Operative [DATE] - [DATE]" at bounding box center [296, 318] width 82 height 32
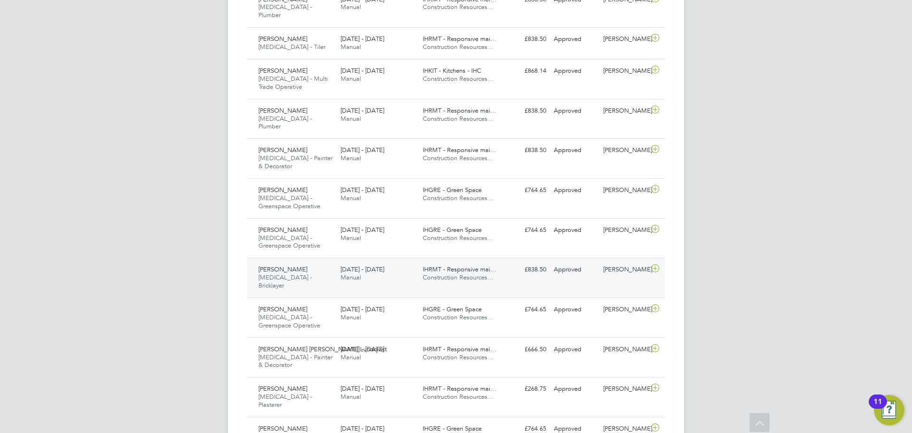
scroll to position [577, 0]
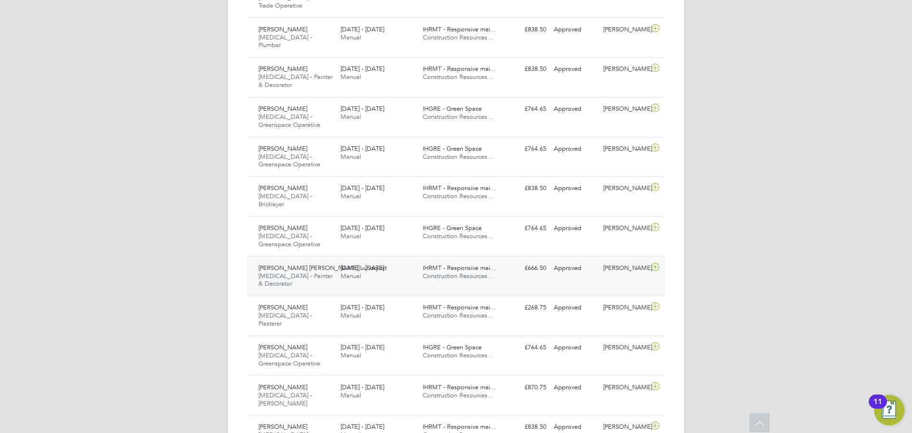
click at [306, 264] on span "[PERSON_NAME] [PERSON_NAME] Lundqvist" at bounding box center [322, 268] width 128 height 8
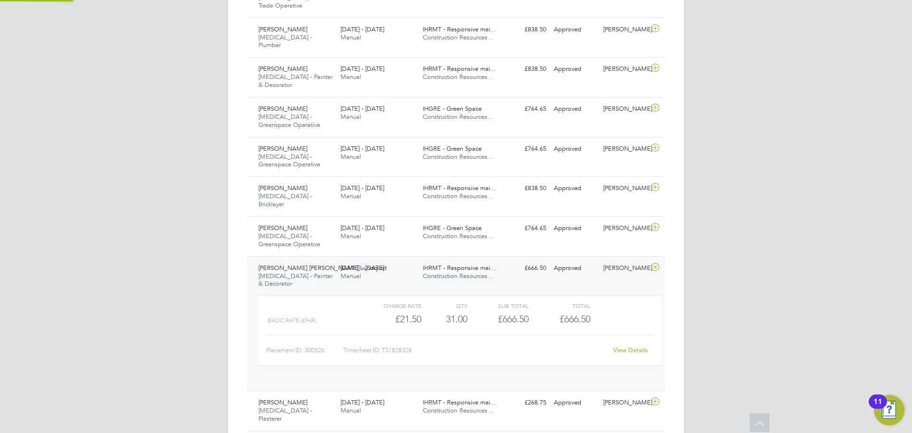
scroll to position [16, 93]
click at [308, 256] on div "[PERSON_NAME] [PERSON_NAME] Lundqvist [MEDICAL_DATA] - Painter & Decorator [DAT…" at bounding box center [456, 319] width 418 height 127
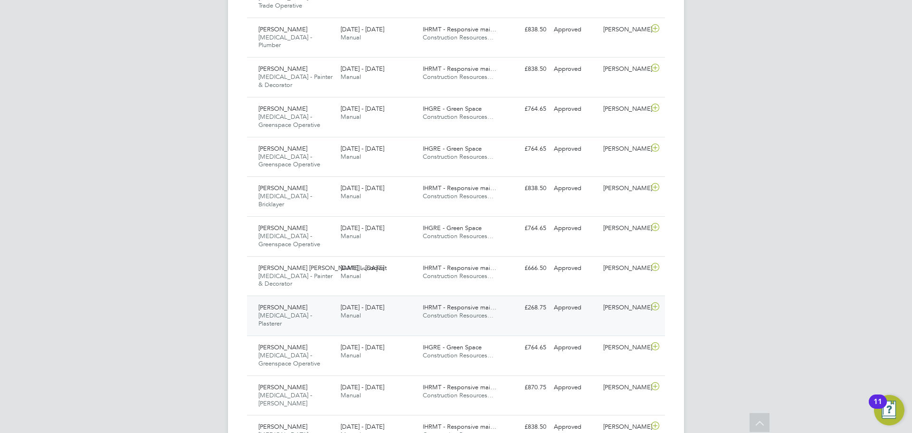
click at [314, 300] on div "[PERSON_NAME] [MEDICAL_DATA] - Plasterer [DATE] - [DATE]" at bounding box center [296, 316] width 82 height 32
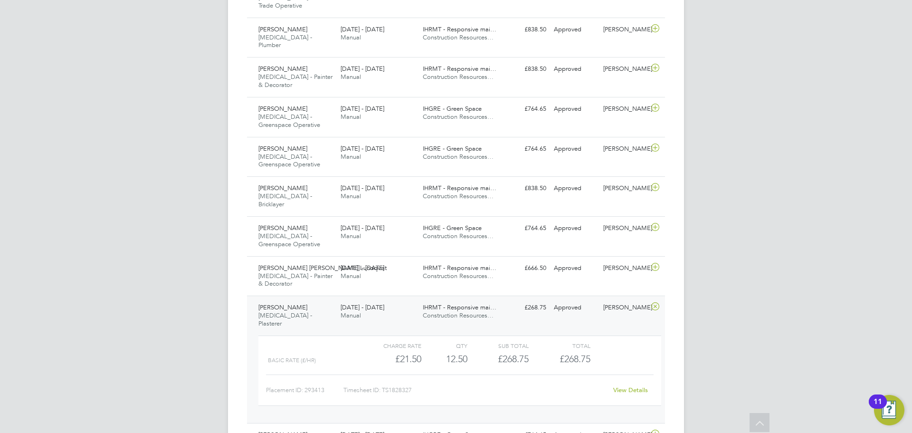
click at [320, 300] on div "[PERSON_NAME] [MEDICAL_DATA] - Plasterer [DATE] - [DATE]" at bounding box center [296, 316] width 82 height 32
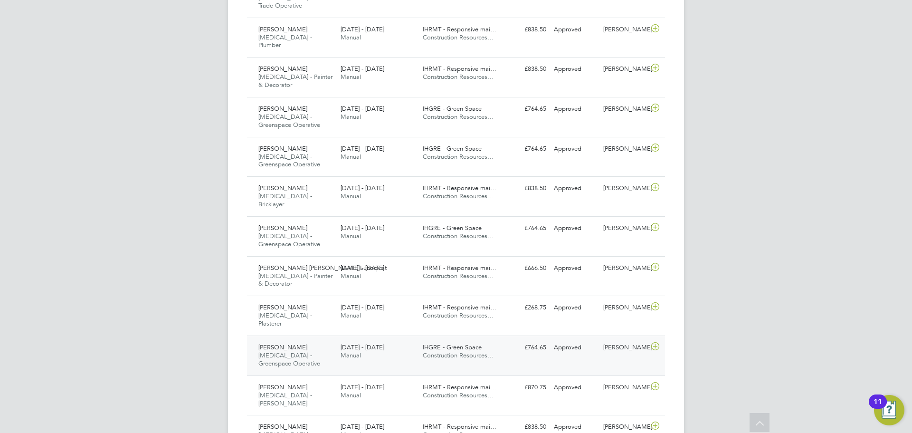
click at [318, 340] on div "[PERSON_NAME] [MEDICAL_DATA] - Greenspace Operative [DATE] - [DATE]" at bounding box center [296, 356] width 82 height 32
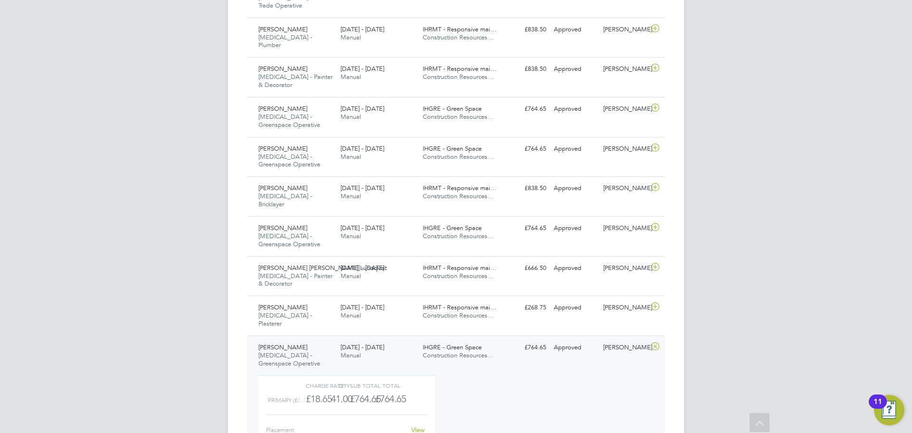
scroll to position [16, 39]
click at [315, 340] on div "[PERSON_NAME] [MEDICAL_DATA] - Greenspace Operative [DATE] - [DATE]" at bounding box center [296, 356] width 82 height 32
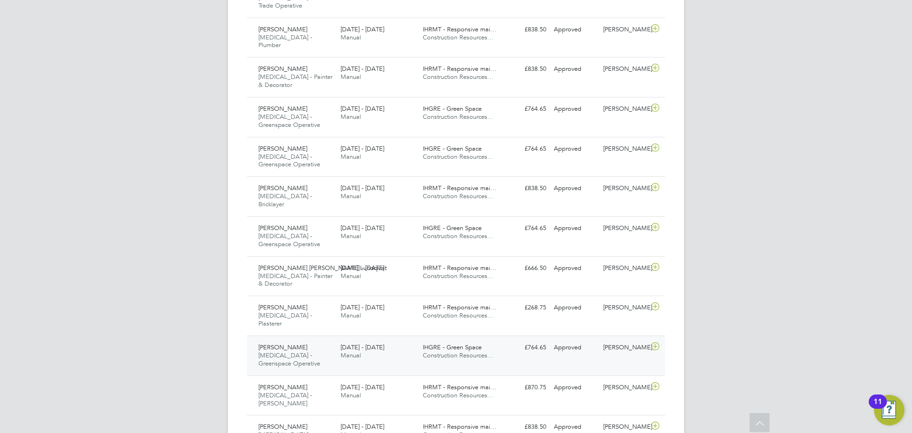
click at [315, 340] on div "[PERSON_NAME] [MEDICAL_DATA] - Greenspace Operative [DATE] - [DATE]" at bounding box center [296, 356] width 82 height 32
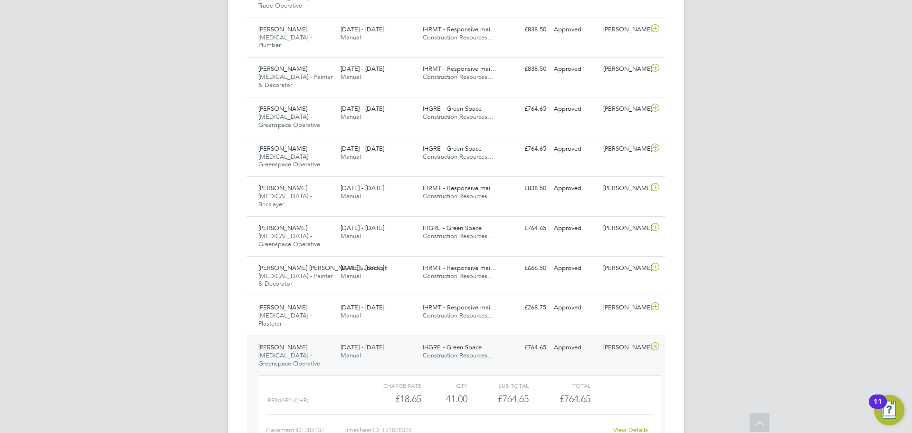
scroll to position [16, 93]
click at [318, 340] on div "[PERSON_NAME] [MEDICAL_DATA] - Greenspace Operative [DATE] - [DATE]" at bounding box center [296, 356] width 82 height 32
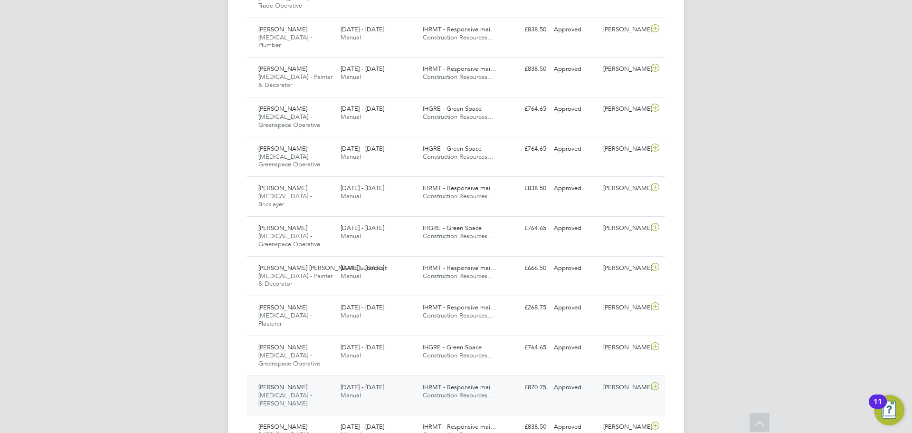
click at [316, 380] on div "[PERSON_NAME] [MEDICAL_DATA] - [PERSON_NAME] [DATE] - [DATE]" at bounding box center [296, 396] width 82 height 32
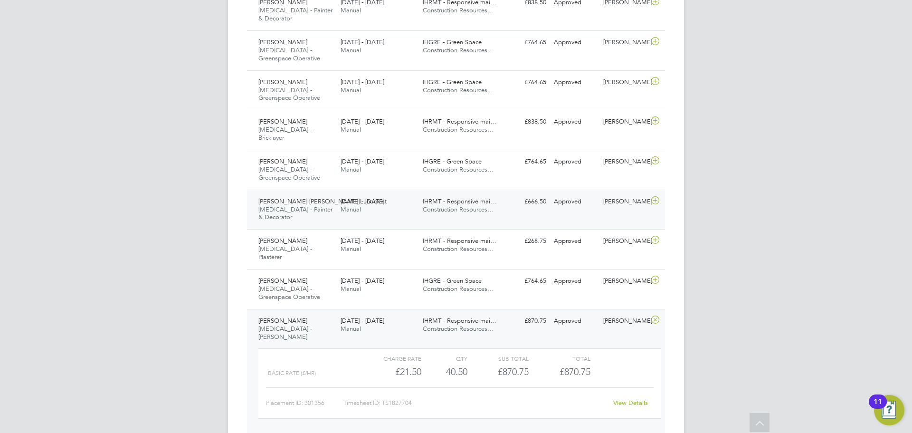
scroll to position [665, 0]
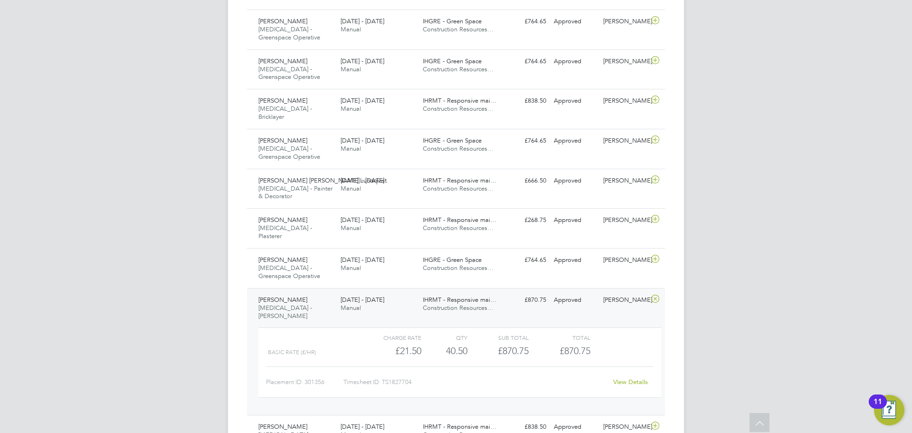
click at [301, 292] on div "[PERSON_NAME] [MEDICAL_DATA] - [PERSON_NAME] [DATE] - [DATE]" at bounding box center [296, 308] width 82 height 32
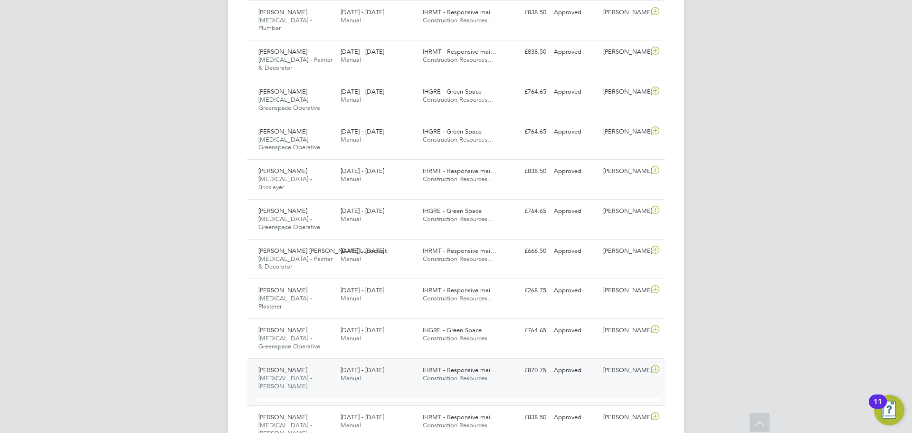
scroll to position [577, 0]
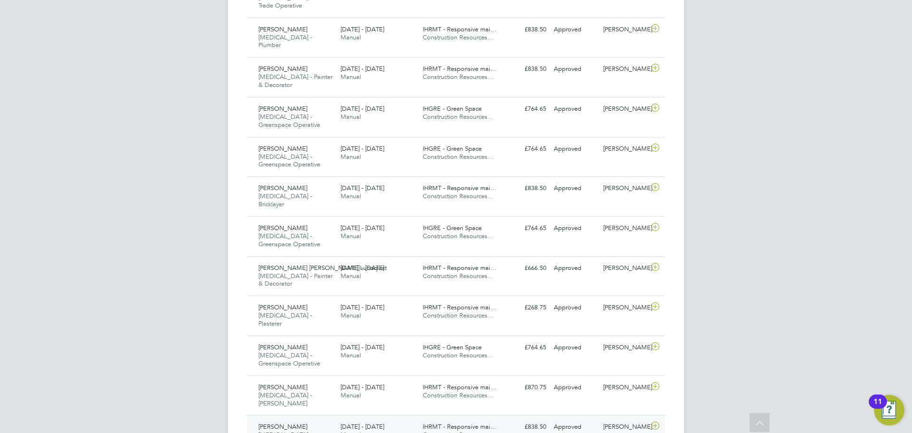
click at [327, 419] on div "[PERSON_NAME] [MEDICAL_DATA] - [PERSON_NAME] [DATE] - [DATE]" at bounding box center [296, 435] width 82 height 32
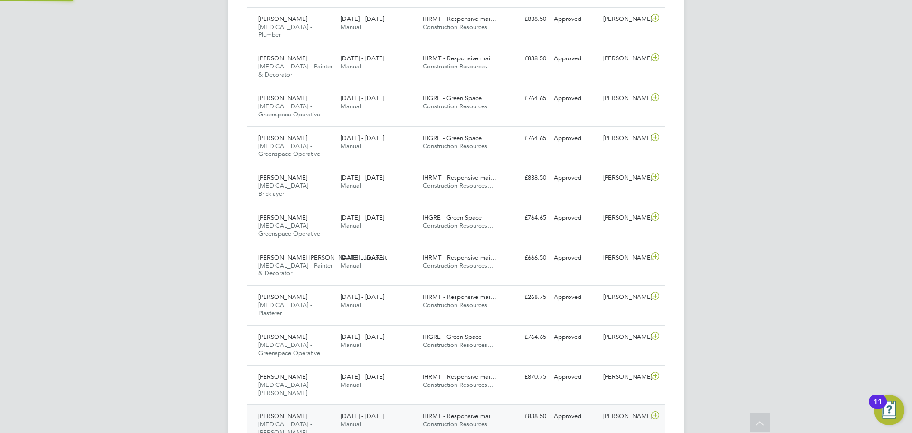
scroll to position [16, 93]
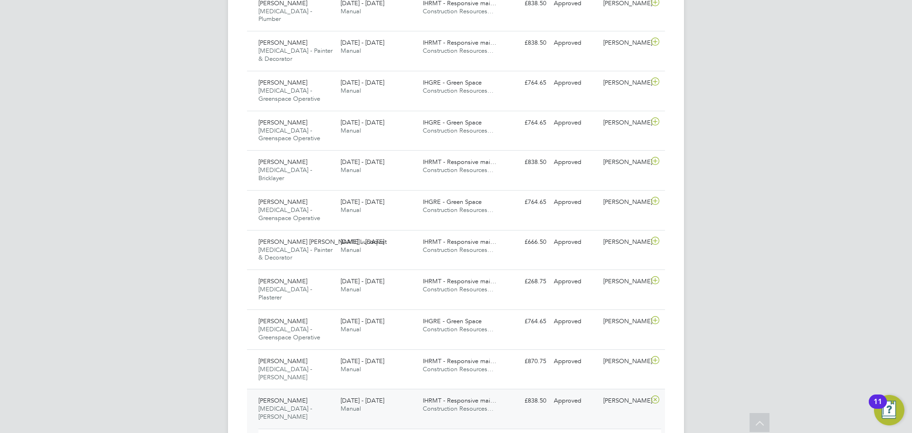
click at [309, 393] on div "[PERSON_NAME] [MEDICAL_DATA] - [PERSON_NAME] [DATE] - [DATE]" at bounding box center [296, 409] width 82 height 32
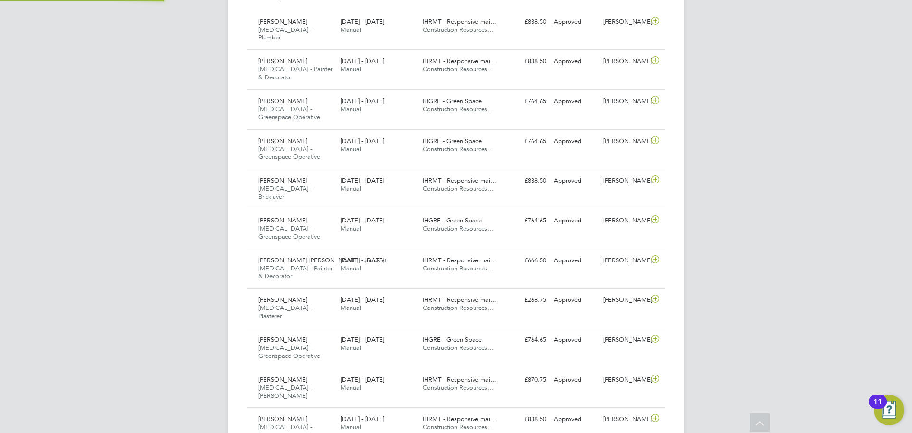
scroll to position [16, 93]
